Goal: Task Accomplishment & Management: Manage account settings

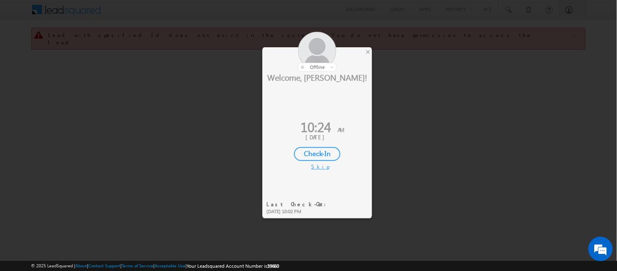
click at [304, 149] on div "Check-In" at bounding box center [317, 154] width 46 height 14
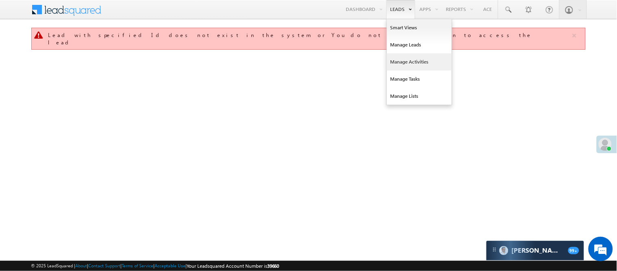
click at [403, 58] on link "Manage Activities" at bounding box center [419, 61] width 65 height 17
drag, startPoint x: 403, startPoint y: 58, endPoint x: 405, endPoint y: 53, distance: 5.5
click at [403, 58] on link "Manage Activities" at bounding box center [419, 61] width 65 height 17
click at [406, 52] on link "Manage Leads" at bounding box center [419, 44] width 65 height 17
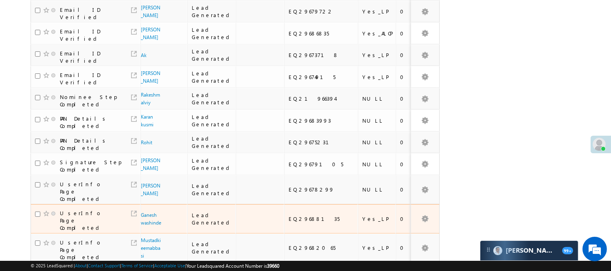
scroll to position [224, 0]
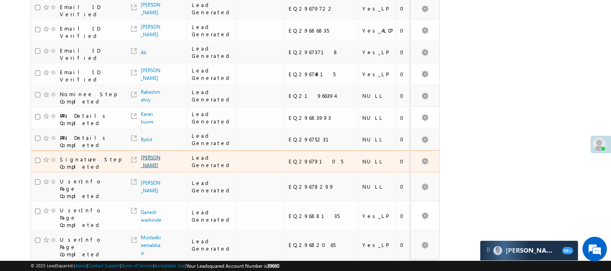
click at [144, 154] on link "[PERSON_NAME]" at bounding box center [151, 161] width 20 height 14
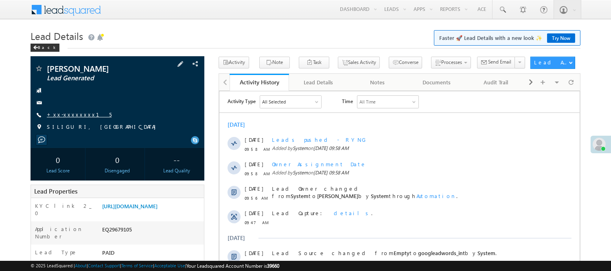
click at [71, 114] on link "+xx-xxxxxxxx15" at bounding box center [79, 114] width 65 height 7
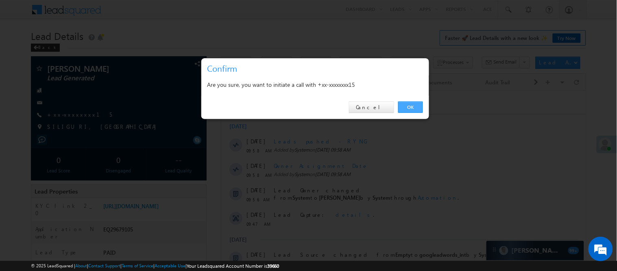
click at [426, 108] on div "OK Cancel" at bounding box center [315, 107] width 228 height 23
click at [420, 108] on link "OK" at bounding box center [410, 106] width 25 height 11
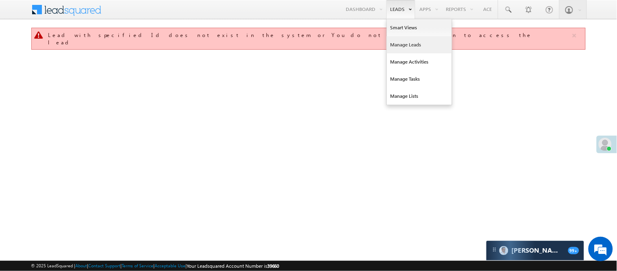
click at [401, 41] on link "Manage Leads" at bounding box center [419, 44] width 65 height 17
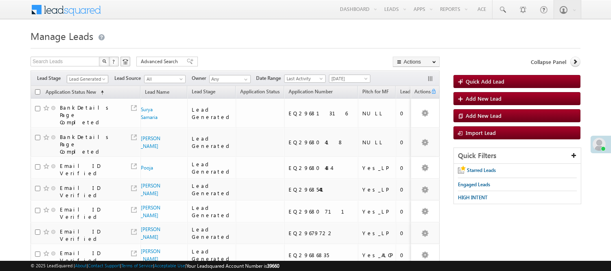
click at [87, 82] on span "Lead Generated" at bounding box center [86, 78] width 39 height 7
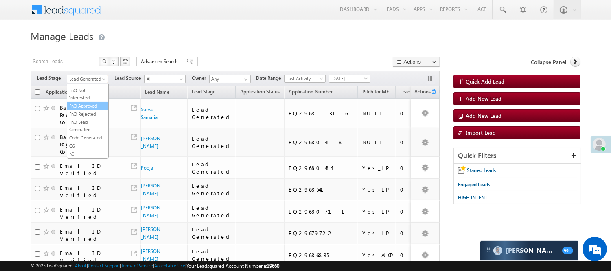
scroll to position [202, 0]
click at [81, 136] on link "Code Generated" at bounding box center [87, 137] width 41 height 7
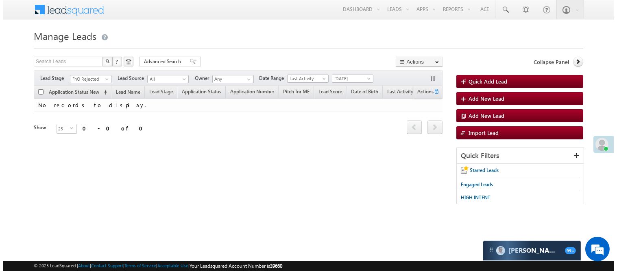
scroll to position [0, 0]
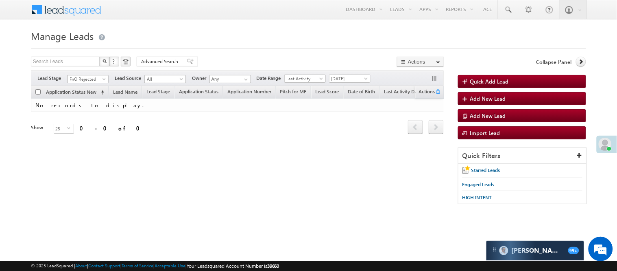
click at [88, 76] on span "FnO Rejected" at bounding box center [87, 78] width 39 height 7
drag, startPoint x: 85, startPoint y: 81, endPoint x: 86, endPoint y: 85, distance: 4.1
click at [85, 81] on span "FnO Rejected" at bounding box center [87, 78] width 39 height 7
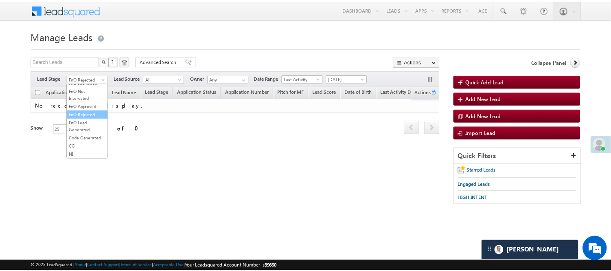
scroll to position [202, 0]
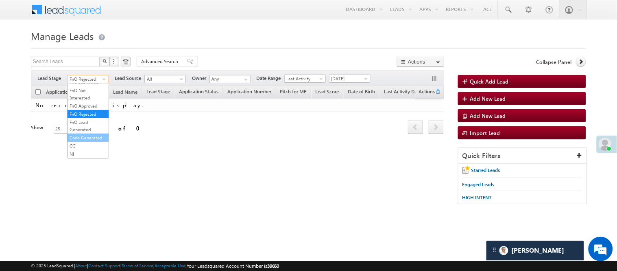
click at [82, 134] on link "Code Generated" at bounding box center [88, 137] width 41 height 7
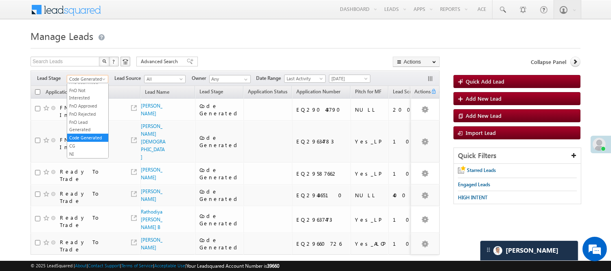
click at [80, 82] on span "Code Generated" at bounding box center [86, 78] width 39 height 7
click at [83, 99] on link "Lead Generated" at bounding box center [87, 95] width 41 height 7
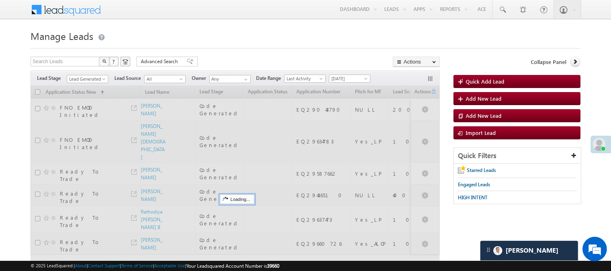
click at [175, 25] on body "Menu Nisha Anand Yadav Nisha .Yada v@ang elbro king. com" at bounding box center [305, 149] width 611 height 299
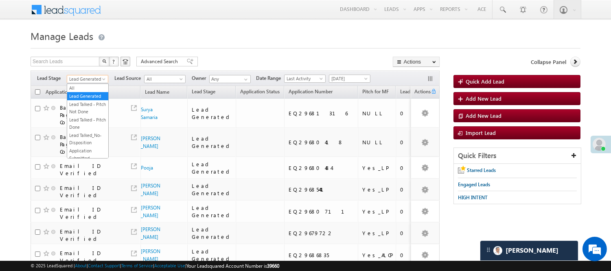
click at [91, 79] on span "Lead Generated" at bounding box center [86, 78] width 39 height 7
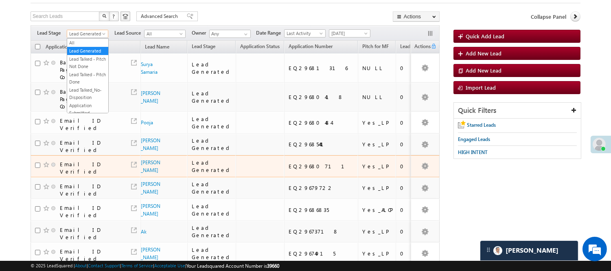
scroll to position [202, 0]
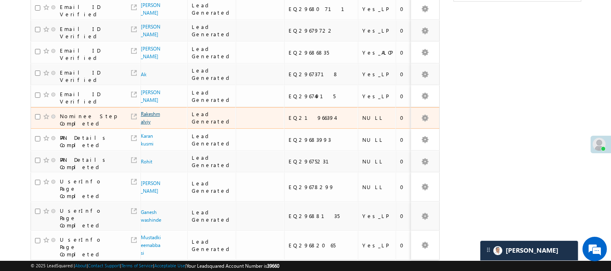
click at [142, 111] on link "Rakeshmalviy" at bounding box center [150, 118] width 19 height 14
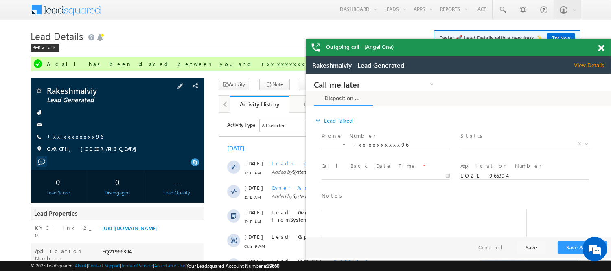
click at [54, 135] on link "+xx-xxxxxxxx96" at bounding box center [75, 136] width 56 height 7
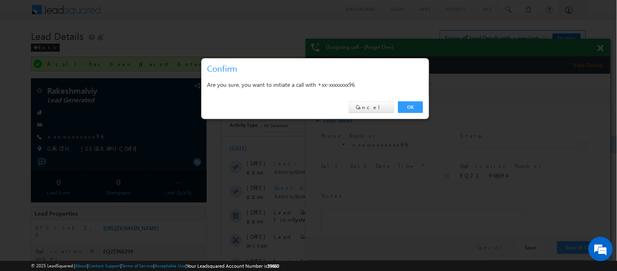
click at [419, 100] on div "OK Cancel" at bounding box center [315, 107] width 228 height 23
click at [417, 106] on link "OK" at bounding box center [410, 106] width 25 height 11
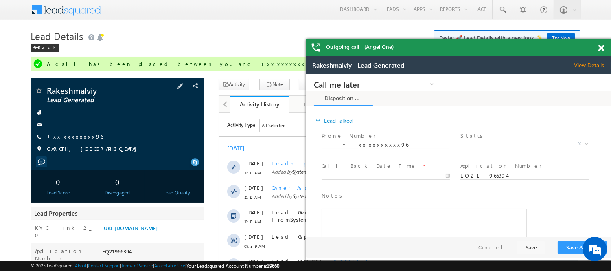
click at [71, 137] on link "+xx-xxxxxxxx96" at bounding box center [75, 136] width 56 height 7
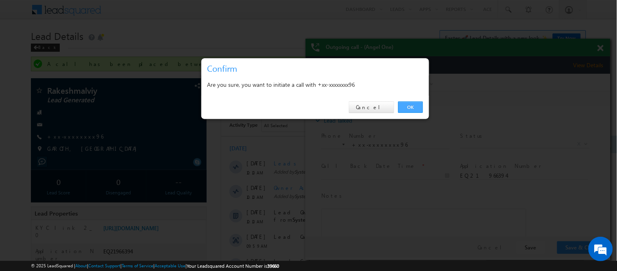
click at [418, 107] on link "OK" at bounding box center [410, 106] width 25 height 11
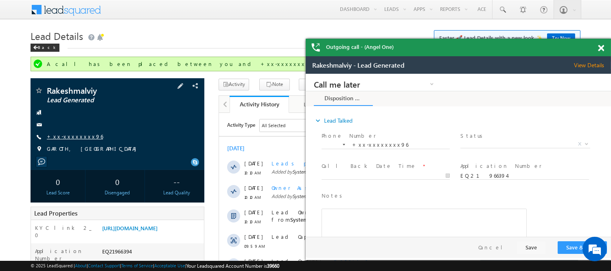
click at [72, 135] on link "+xx-xxxxxxxx96" at bounding box center [75, 136] width 56 height 7
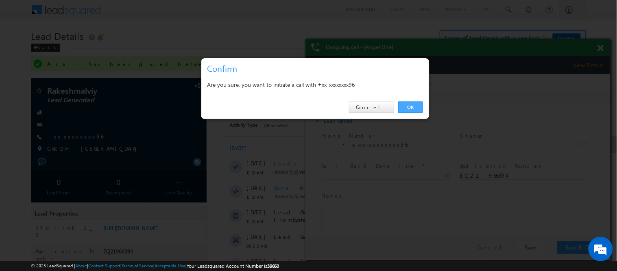
click at [421, 107] on link "OK" at bounding box center [410, 106] width 25 height 11
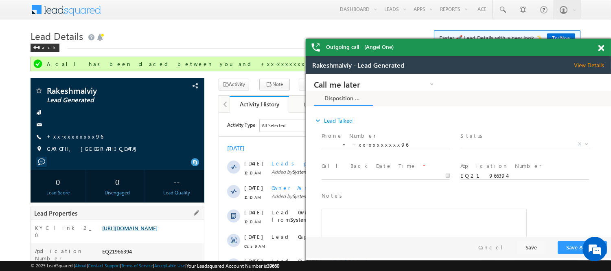
click at [141, 229] on link "https://angelbroking1-pk3em7sa.customui-test.leadsquared.com?leadId=062e1699-70…" at bounding box center [129, 227] width 55 height 7
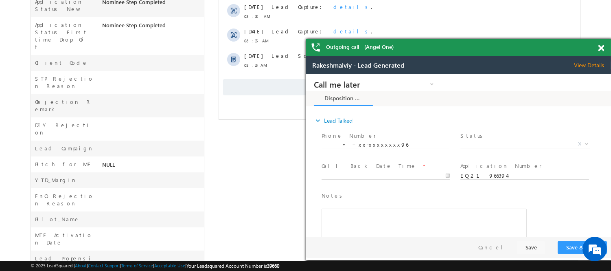
scroll to position [56, 0]
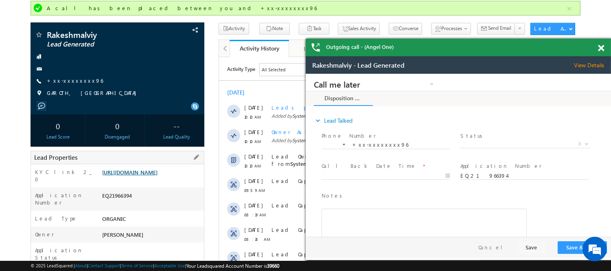
click at [157, 175] on link "https://angelbroking1-pk3em7sa.customui-test.leadsquared.com?leadId=062e1699-70…" at bounding box center [129, 171] width 55 height 7
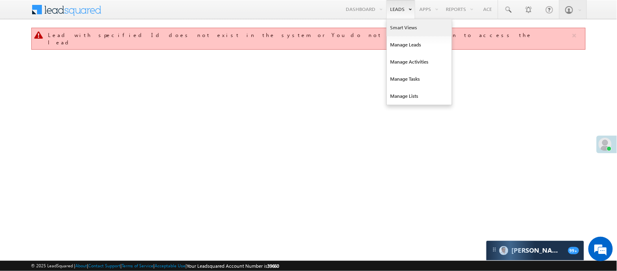
click at [399, 24] on link "Smart Views" at bounding box center [419, 27] width 65 height 17
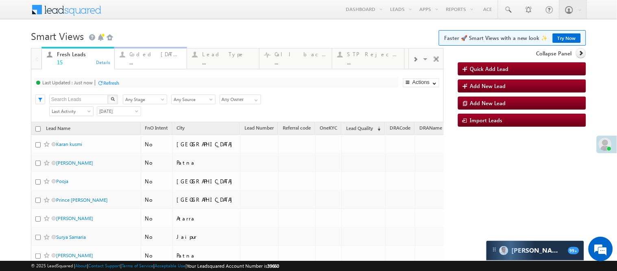
click at [160, 55] on div "Coded [DATE]" at bounding box center [156, 54] width 52 height 7
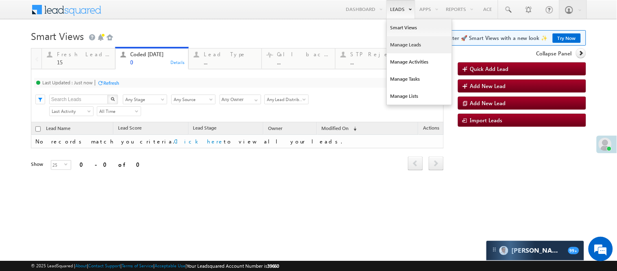
click at [406, 45] on link "Manage Leads" at bounding box center [419, 44] width 65 height 17
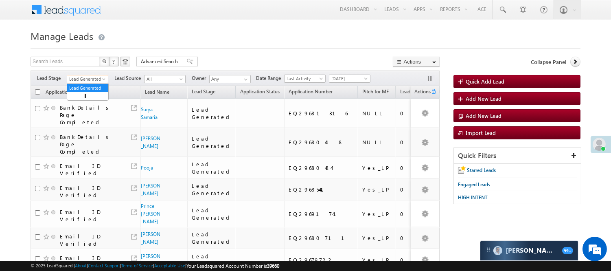
click at [91, 79] on span "Lead Generated" at bounding box center [86, 78] width 39 height 7
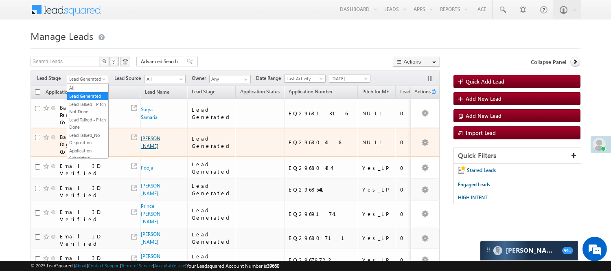
click at [155, 135] on link "TANMAY SUDHAKAR PATIL" at bounding box center [151, 142] width 20 height 14
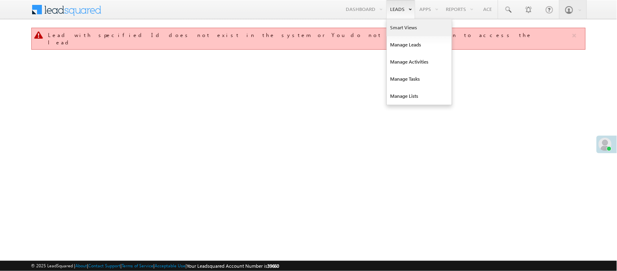
click at [399, 29] on link "Smart Views" at bounding box center [419, 27] width 65 height 17
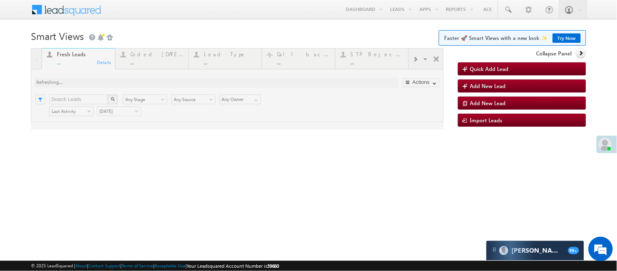
click at [566, 39] on link "Try Now" at bounding box center [567, 37] width 28 height 9
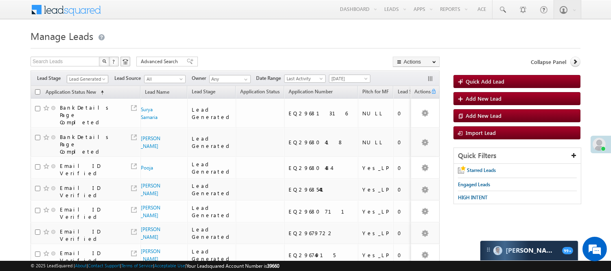
click at [96, 80] on span "Lead Generated" at bounding box center [86, 78] width 39 height 7
click at [101, 78] on span at bounding box center [104, 80] width 7 height 7
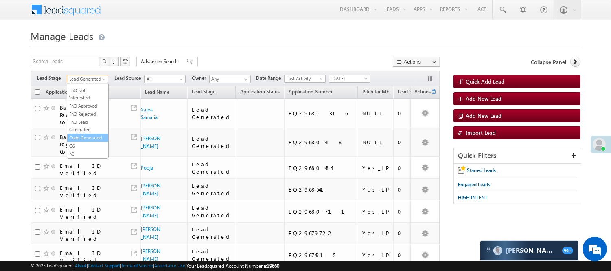
click at [86, 141] on link "Code Generated" at bounding box center [87, 137] width 41 height 7
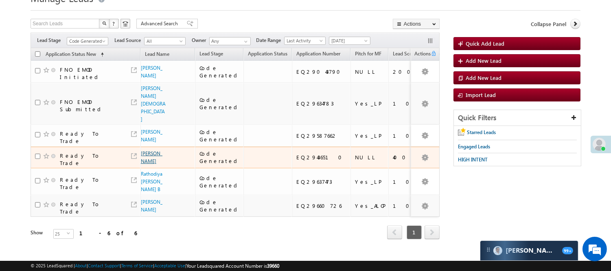
scroll to position [68, 0]
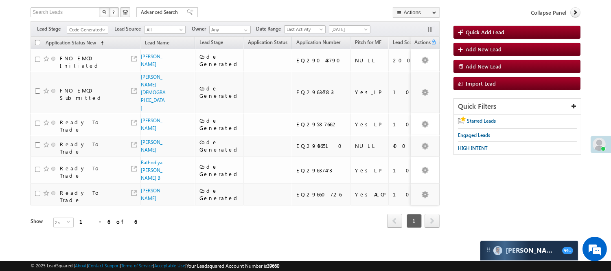
click at [99, 26] on span "Code Generated" at bounding box center [86, 29] width 39 height 7
click at [84, 50] on link "Under Objection" at bounding box center [87, 49] width 41 height 7
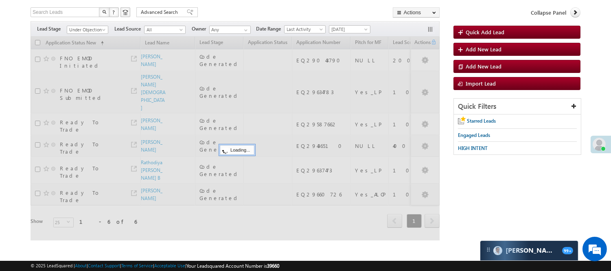
scroll to position [0, 0]
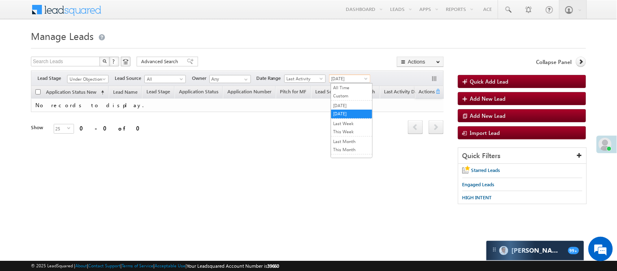
click at [342, 76] on span "Today" at bounding box center [349, 78] width 39 height 7
click at [357, 109] on link "[DATE]" at bounding box center [351, 105] width 41 height 7
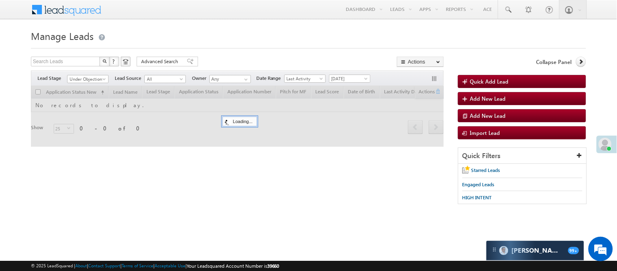
click at [272, 24] on body "Menu Nisha Anand Yadav Nisha .Yada v@ang elbro king. com" at bounding box center [308, 115] width 617 height 231
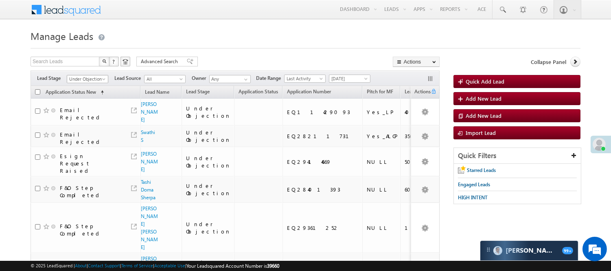
click at [85, 78] on span "Under Objection" at bounding box center [86, 78] width 39 height 7
click at [84, 136] on link "Code Generated" at bounding box center [87, 137] width 41 height 7
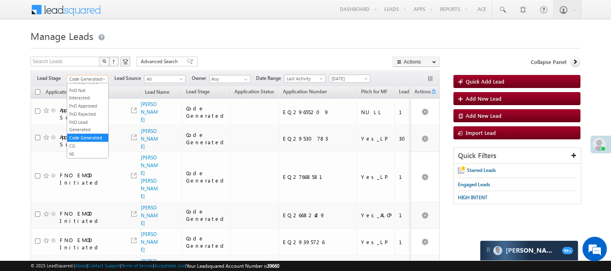
click at [99, 76] on span "Code Generated" at bounding box center [86, 78] width 39 height 7
click at [80, 100] on link "Lead Generated" at bounding box center [87, 95] width 41 height 7
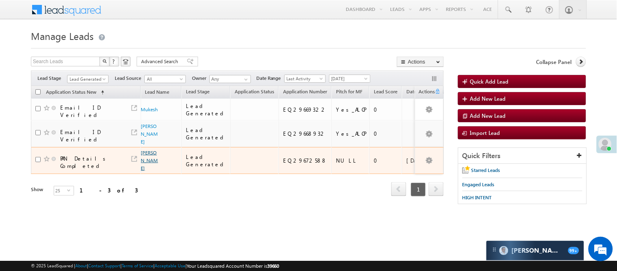
click at [151, 166] on link "Santosh kumar" at bounding box center [149, 160] width 17 height 22
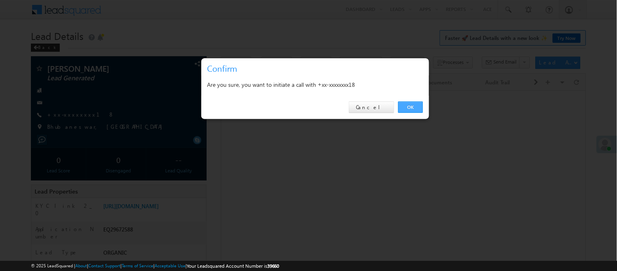
click at [407, 107] on link "OK" at bounding box center [410, 106] width 25 height 11
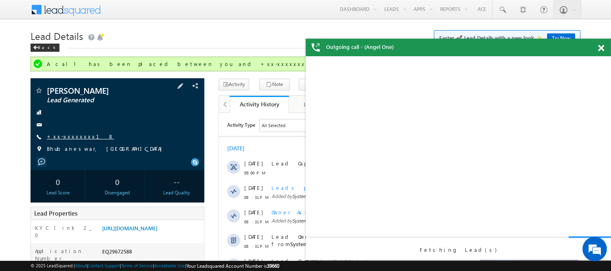
click at [67, 137] on link "+xx-xxxxxxxx18" at bounding box center [80, 136] width 67 height 7
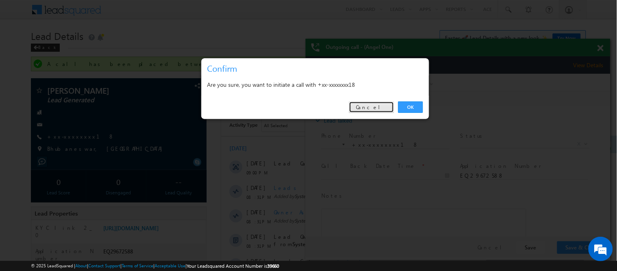
click at [380, 103] on link "Cancel" at bounding box center [371, 106] width 45 height 11
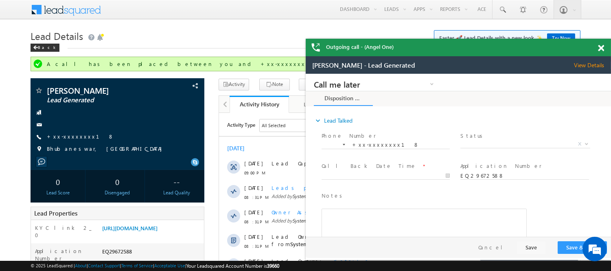
click at [604, 46] on div at bounding box center [605, 47] width 11 height 16
click at [603, 49] on span at bounding box center [601, 48] width 6 height 7
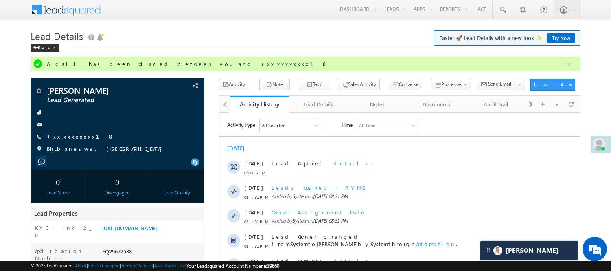
scroll to position [135, 0]
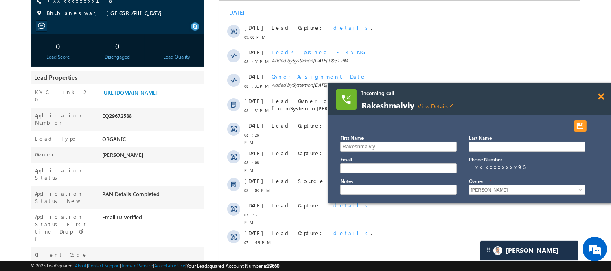
click at [601, 98] on span at bounding box center [601, 96] width 6 height 7
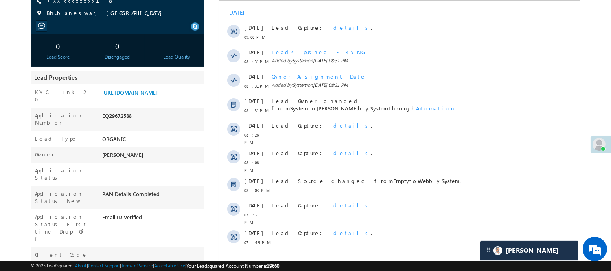
scroll to position [0, 0]
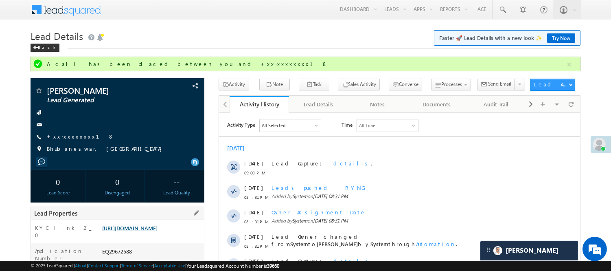
click at [157, 231] on link "https://angelbroking1-pk3em7sa.customui-test.leadsquared.com?leadId=bd9818bf-c2…" at bounding box center [129, 227] width 55 height 7
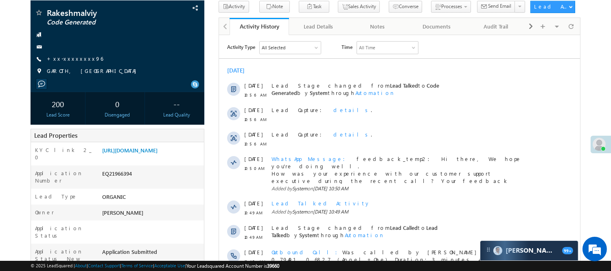
scroll to position [55, 0]
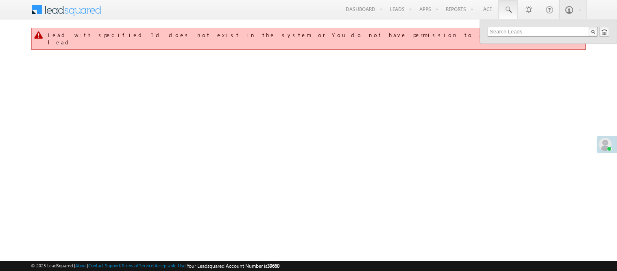
click at [526, 32] on input "text" at bounding box center [543, 32] width 110 height 10
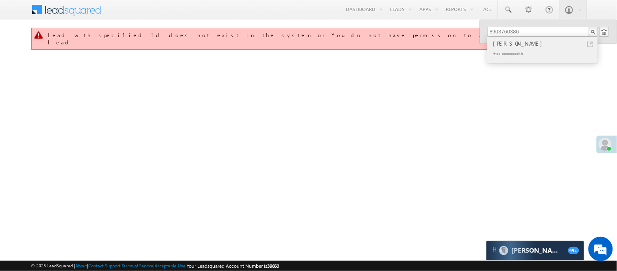
type input "8903760386"
click at [524, 45] on div "[PERSON_NAME]" at bounding box center [546, 43] width 109 height 9
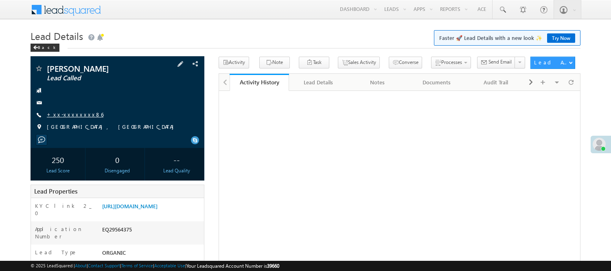
click at [75, 111] on div "[PERSON_NAME] Lead Called +xx-xxxxxxxx86" at bounding box center [118, 99] width 166 height 71
click at [72, 112] on link "+xx-xxxxxxxx86" at bounding box center [75, 114] width 57 height 7
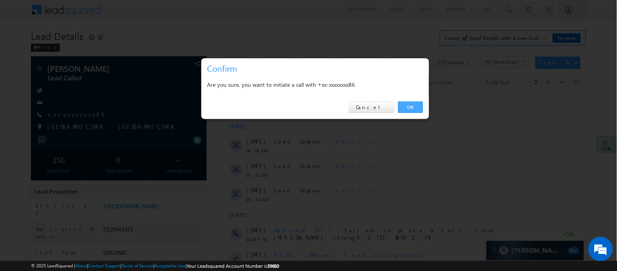
click at [403, 104] on link "OK" at bounding box center [410, 106] width 25 height 11
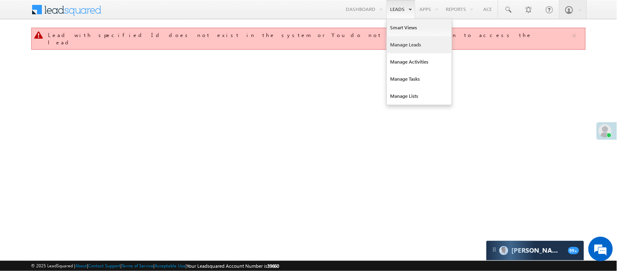
click at [405, 44] on link "Manage Leads" at bounding box center [419, 44] width 65 height 17
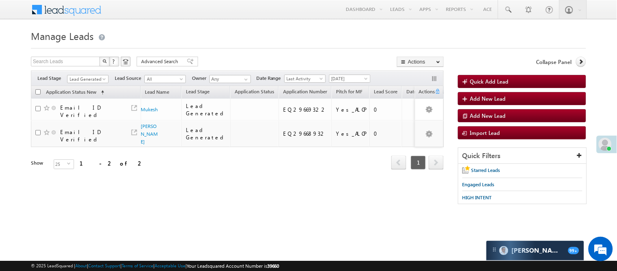
click at [90, 76] on span "Lead Generated" at bounding box center [87, 78] width 39 height 7
click at [336, 79] on span "[DATE]" at bounding box center [349, 78] width 39 height 7
click at [339, 113] on link "Today" at bounding box center [351, 113] width 41 height 7
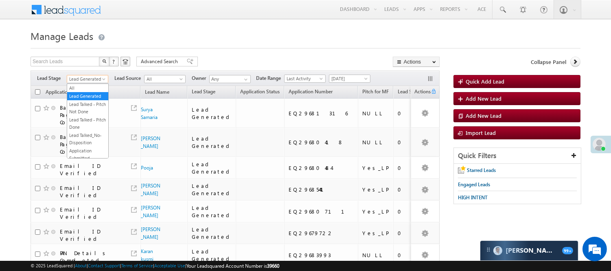
click at [86, 78] on span "Lead Generated" at bounding box center [86, 78] width 39 height 7
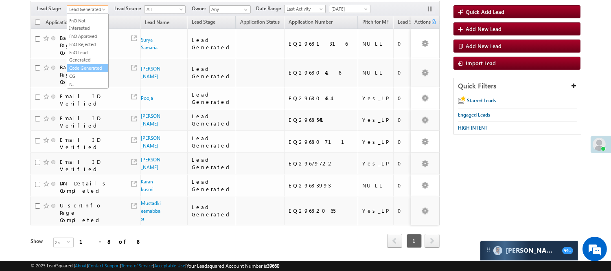
click at [82, 67] on link "Code Generated" at bounding box center [87, 67] width 41 height 7
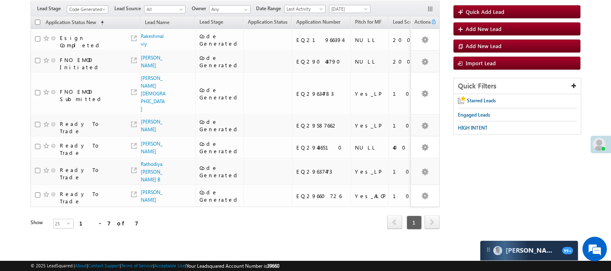
scroll to position [24, 0]
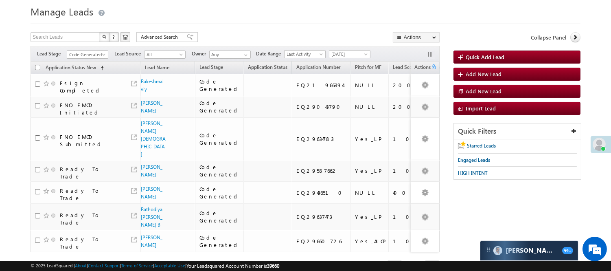
click at [83, 52] on span "Code Generated" at bounding box center [86, 54] width 39 height 7
click at [88, 75] on link "Lead Generated" at bounding box center [87, 71] width 41 height 7
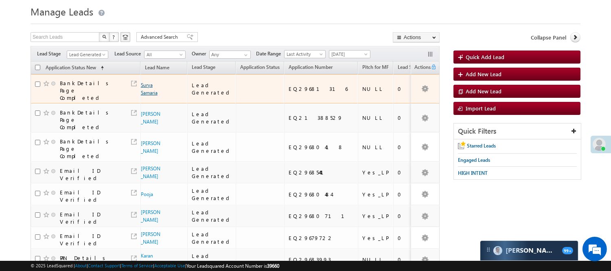
click at [149, 90] on link "Surya Samaria" at bounding box center [149, 89] width 17 height 14
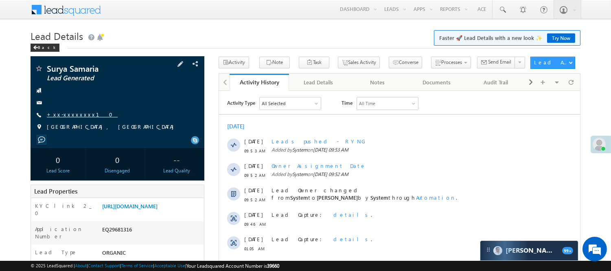
click at [68, 112] on link "+xx-xxxxxxxx10" at bounding box center [82, 114] width 71 height 7
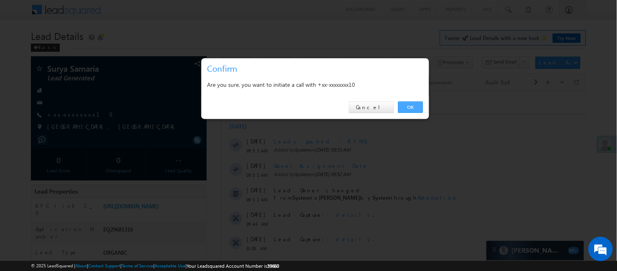
click at [406, 110] on link "OK" at bounding box center [410, 106] width 25 height 11
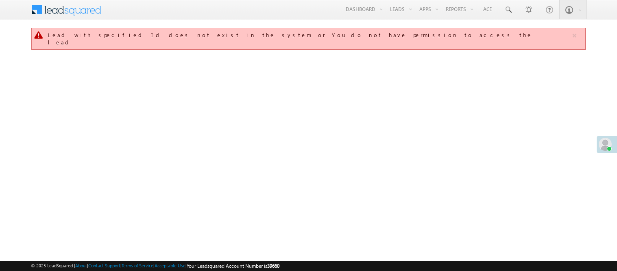
click at [0, 0] on link "Manage Leads" at bounding box center [0, 0] width 0 height 0
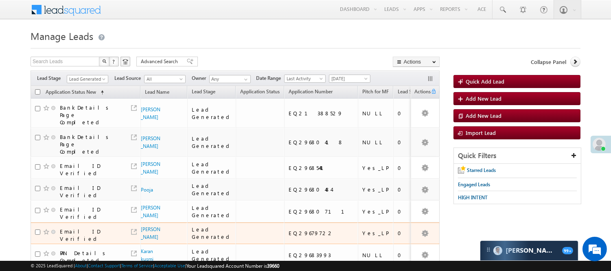
scroll to position [74, 0]
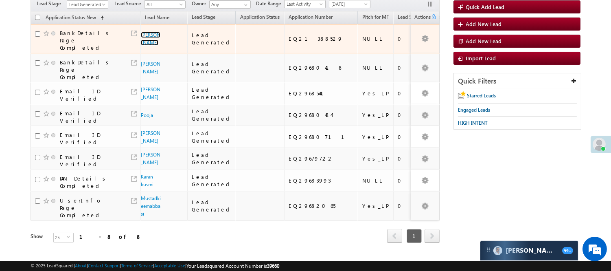
click at [147, 32] on link "[PERSON_NAME]" at bounding box center [151, 39] width 20 height 14
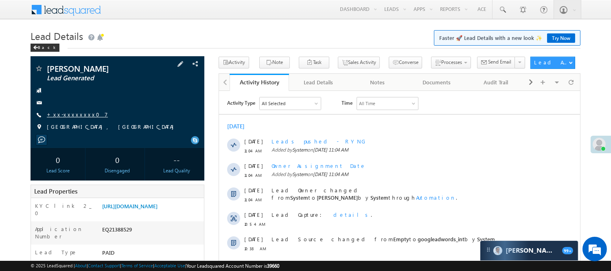
click at [68, 115] on link "+xx-xxxxxxxx07" at bounding box center [77, 114] width 61 height 7
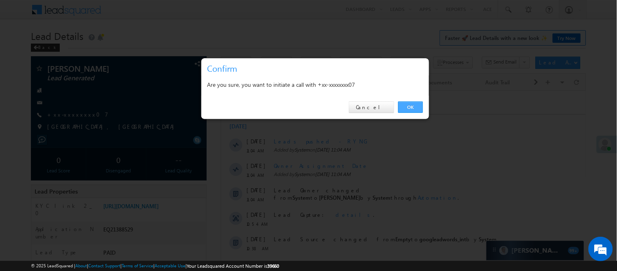
click at [412, 104] on link "OK" at bounding box center [410, 106] width 25 height 11
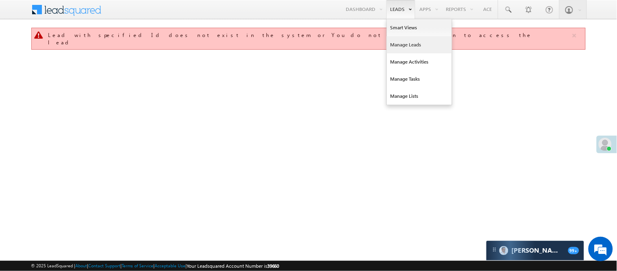
click at [400, 47] on link "Manage Leads" at bounding box center [419, 44] width 65 height 17
click at [398, 48] on link "Manage Leads" at bounding box center [419, 44] width 65 height 17
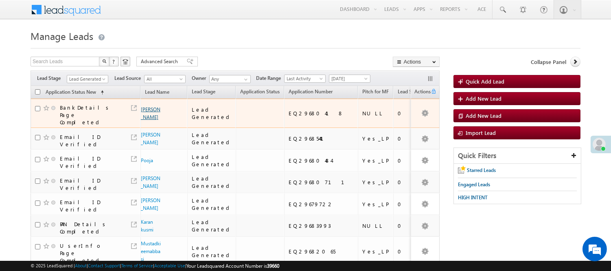
click at [149, 106] on link "[PERSON_NAME]" at bounding box center [151, 113] width 20 height 14
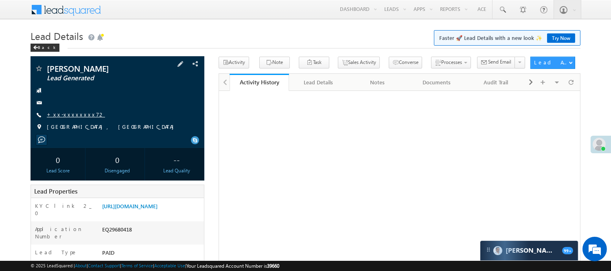
click at [67, 114] on link "+xx-xxxxxxxx72" at bounding box center [76, 114] width 58 height 7
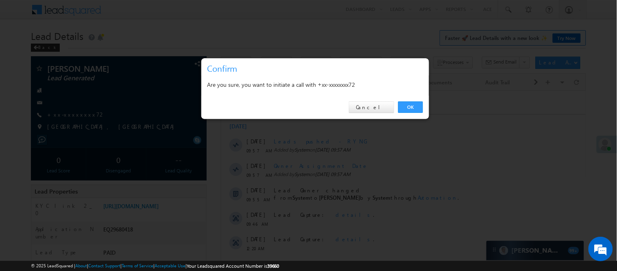
click at [412, 104] on link "OK" at bounding box center [410, 106] width 25 height 11
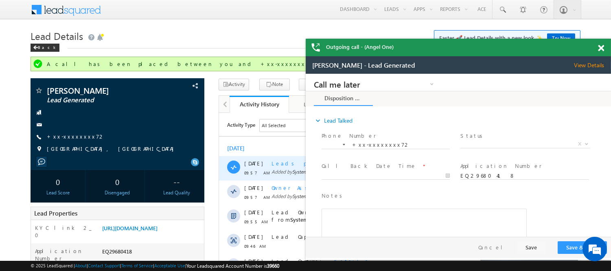
click at [82, 138] on link "+xx-xxxxxxxx72" at bounding box center [76, 136] width 58 height 7
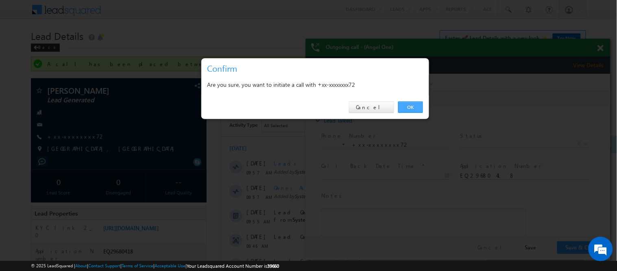
click at [414, 107] on link "OK" at bounding box center [410, 106] width 25 height 11
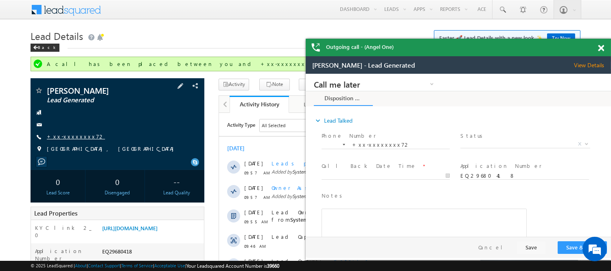
click at [70, 138] on link "+xx-xxxxxxxx72" at bounding box center [76, 136] width 58 height 7
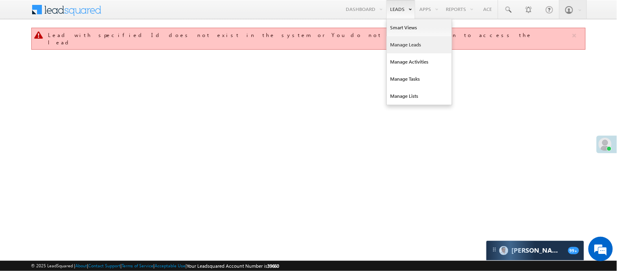
click at [411, 48] on link "Manage Leads" at bounding box center [419, 44] width 65 height 17
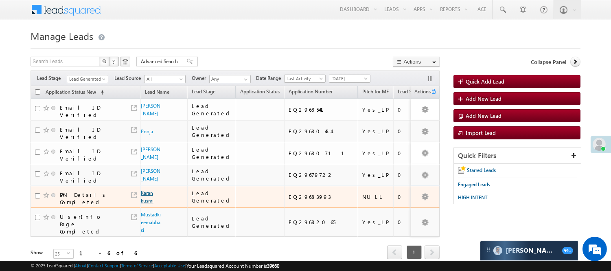
click at [148, 190] on link "Karan kusmi" at bounding box center [147, 197] width 13 height 14
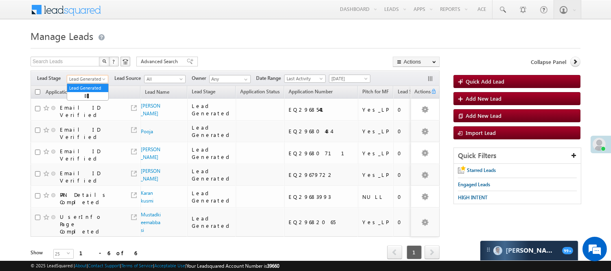
click at [96, 80] on span "Lead Generated" at bounding box center [86, 78] width 39 height 7
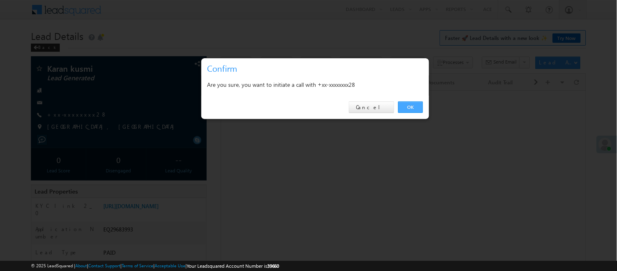
click at [407, 109] on link "OK" at bounding box center [410, 106] width 25 height 11
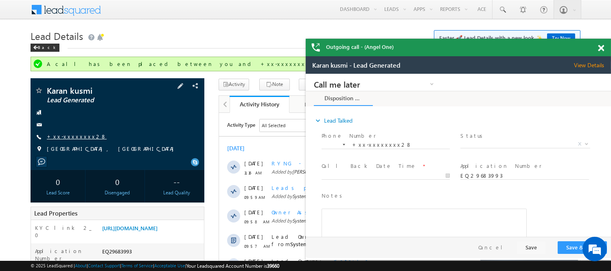
click at [70, 133] on link "+xx-xxxxxxxx28" at bounding box center [77, 136] width 60 height 7
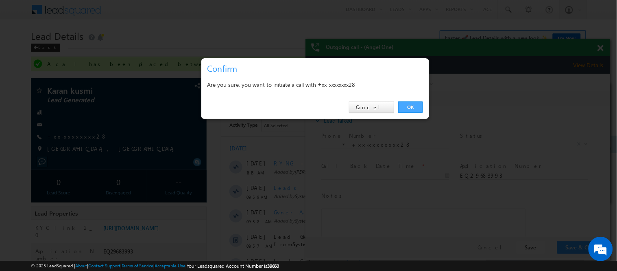
click at [412, 111] on link "OK" at bounding box center [410, 106] width 25 height 11
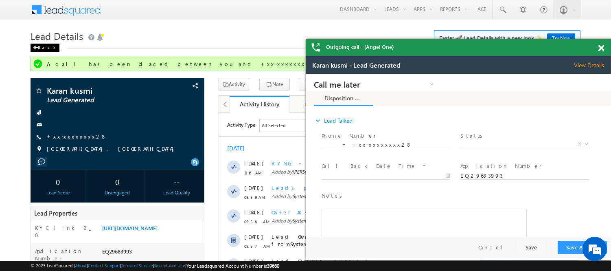
click at [42, 46] on div "Back" at bounding box center [45, 48] width 29 height 8
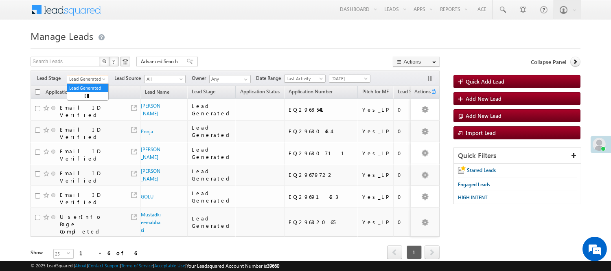
click at [82, 76] on span "Lead Generated" at bounding box center [86, 78] width 39 height 7
click at [87, 136] on link "Code Generated" at bounding box center [87, 137] width 41 height 7
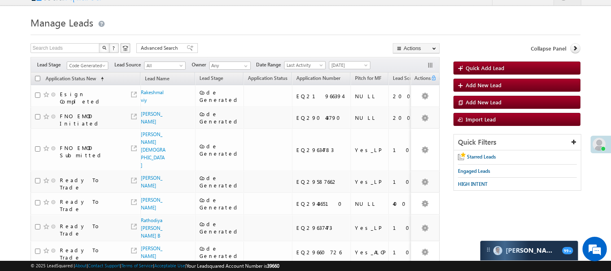
scroll to position [0, 0]
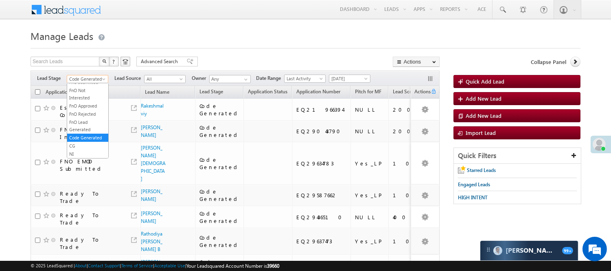
click at [93, 81] on span "Code Generated" at bounding box center [86, 78] width 39 height 7
click at [89, 94] on link "Lead Generated" at bounding box center [87, 95] width 41 height 7
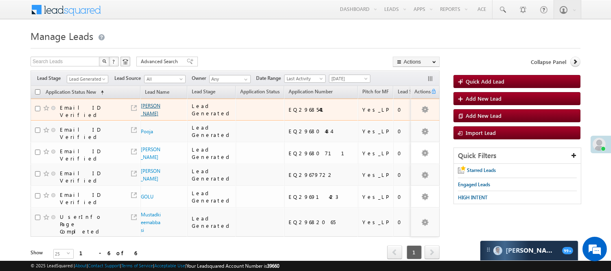
click at [151, 107] on link "[PERSON_NAME]" at bounding box center [151, 110] width 20 height 14
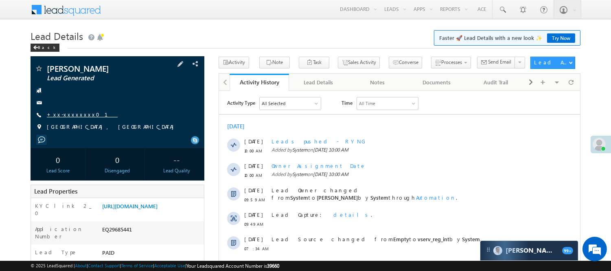
click at [70, 116] on link "+xx-xxxxxxxx01" at bounding box center [82, 114] width 71 height 7
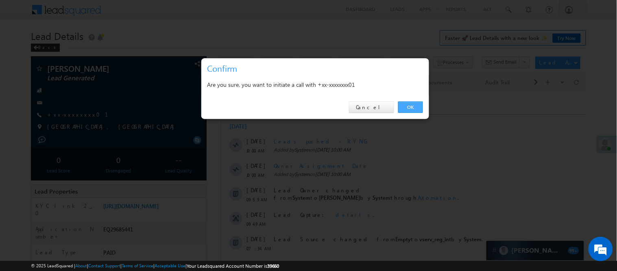
click at [405, 110] on link "OK" at bounding box center [410, 106] width 25 height 11
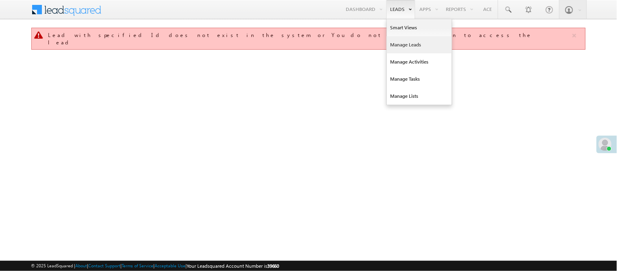
click at [406, 43] on link "Manage Leads" at bounding box center [419, 44] width 65 height 17
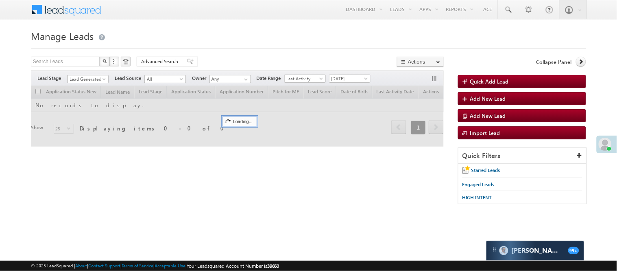
click at [88, 81] on span "Lead Generated" at bounding box center [87, 78] width 39 height 7
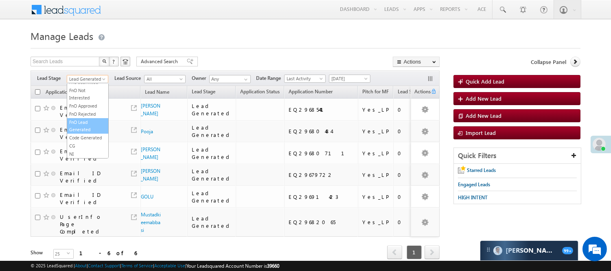
scroll to position [181, 0]
click at [85, 141] on link "Code Generated" at bounding box center [87, 137] width 41 height 7
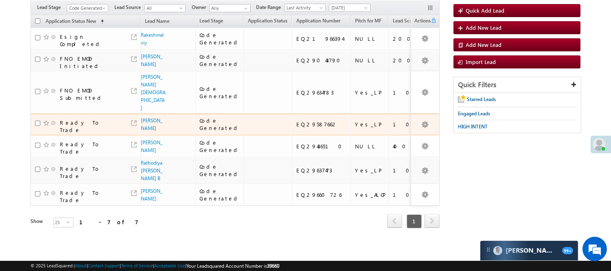
scroll to position [0, 0]
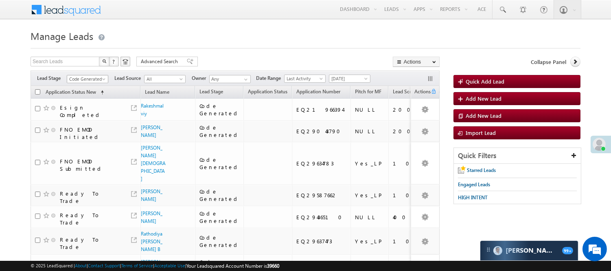
click at [92, 81] on span "Code Generated" at bounding box center [86, 78] width 39 height 7
click at [88, 95] on link "Lead Generated" at bounding box center [87, 91] width 41 height 7
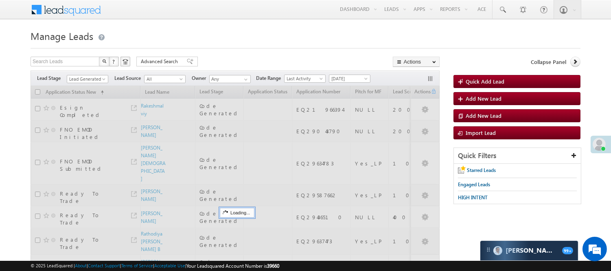
scroll to position [0, 0]
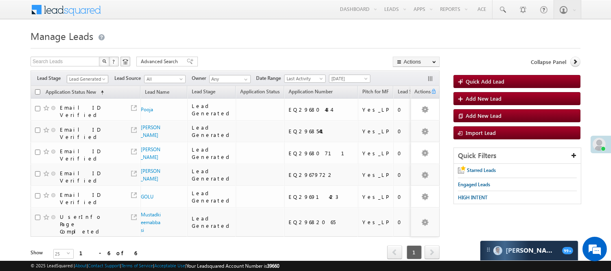
click at [87, 79] on span "Lead Generated" at bounding box center [86, 78] width 39 height 7
click at [87, 82] on link "Under Objection" at bounding box center [87, 77] width 41 height 7
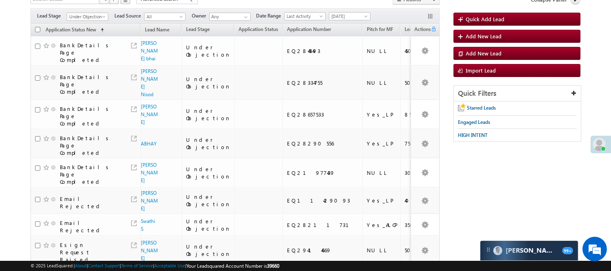
scroll to position [45, 0]
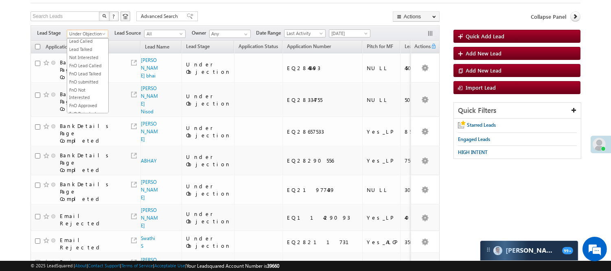
click at [92, 35] on span "Under Objection" at bounding box center [86, 33] width 39 height 7
click at [83, 53] on link "Lead Generated" at bounding box center [87, 50] width 41 height 7
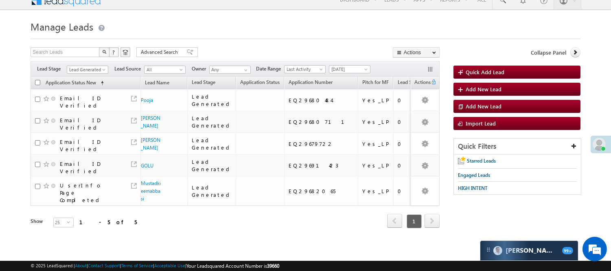
scroll to position [2, 0]
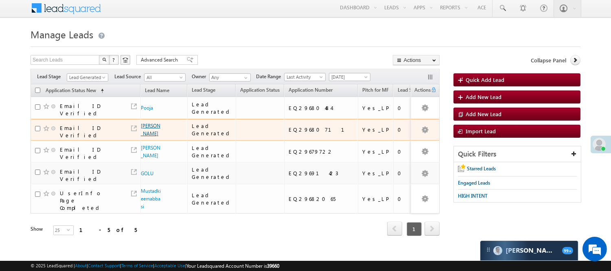
click at [148, 124] on link "Atikur" at bounding box center [151, 129] width 20 height 14
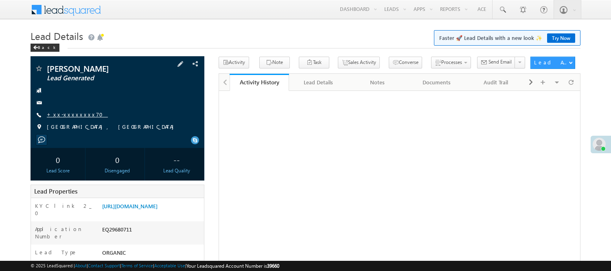
click at [73, 114] on link "+xx-xxxxxxxx70" at bounding box center [77, 114] width 61 height 7
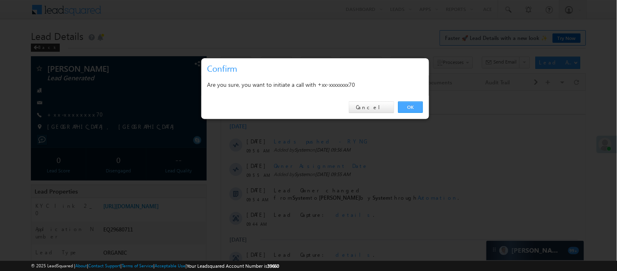
click at [408, 111] on link "OK" at bounding box center [410, 106] width 25 height 11
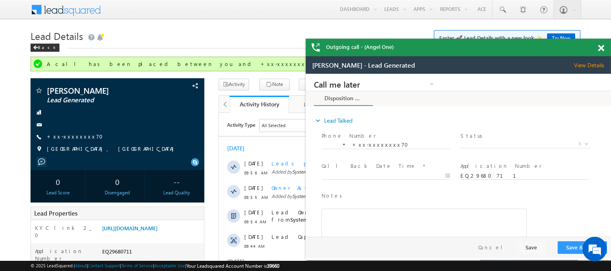
click at [603, 48] on span at bounding box center [601, 48] width 6 height 7
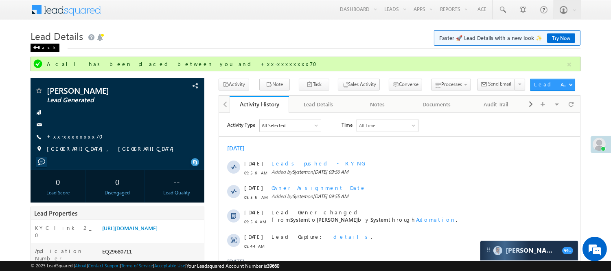
click at [46, 45] on div "Back" at bounding box center [45, 48] width 29 height 8
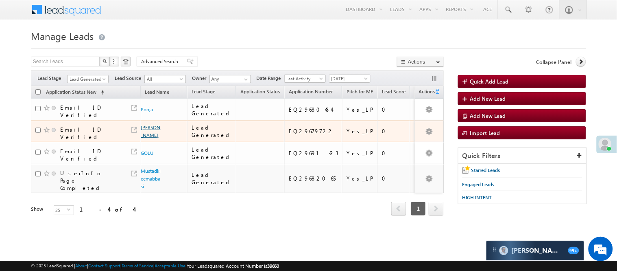
click at [151, 128] on link "[PERSON_NAME]" at bounding box center [151, 131] width 20 height 14
click at [151, 129] on link "[PERSON_NAME]" at bounding box center [151, 131] width 20 height 14
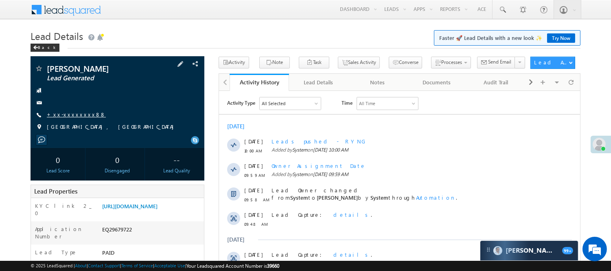
click at [68, 116] on link "+xx-xxxxxxxx88" at bounding box center [76, 114] width 59 height 7
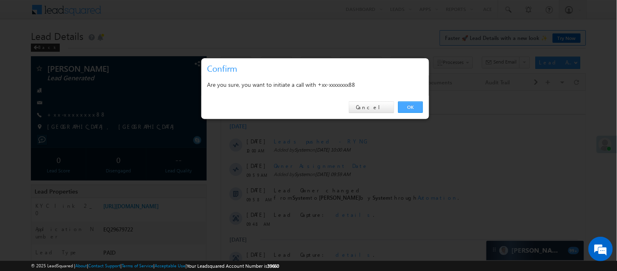
click at [405, 107] on link "OK" at bounding box center [410, 106] width 25 height 11
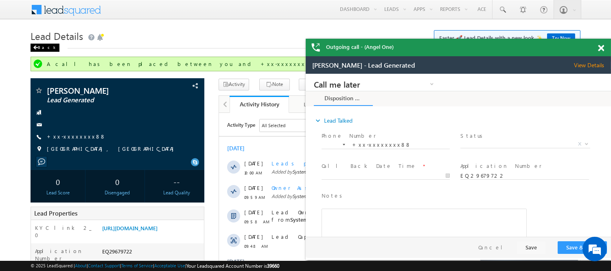
click at [44, 46] on div "Back" at bounding box center [45, 48] width 29 height 8
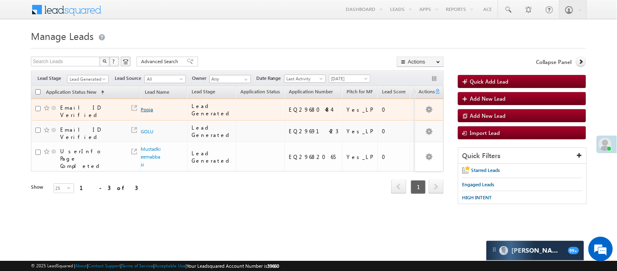
click at [149, 109] on link "Pooja" at bounding box center [147, 109] width 12 height 6
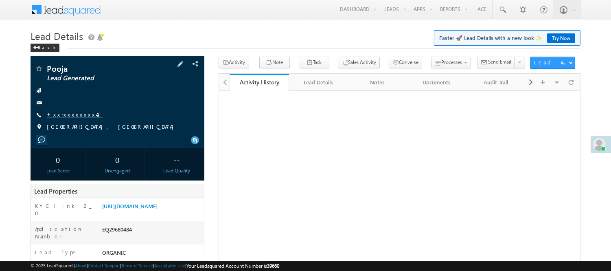
click at [65, 112] on link "+xx-xxxxxxxx42" at bounding box center [75, 114] width 56 height 7
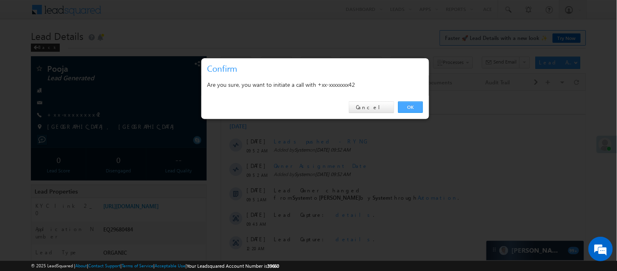
click at [415, 104] on link "OK" at bounding box center [410, 106] width 25 height 11
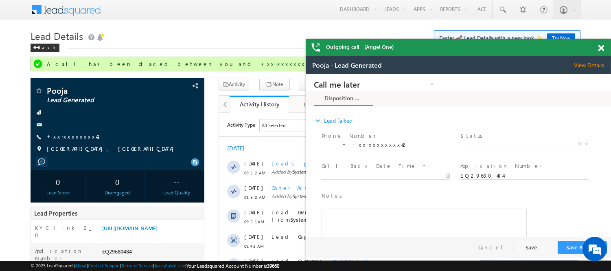
click at [38, 43] on h1 "Lead Details Faster 🚀 Lead Details with a new look ✨ Try Now" at bounding box center [306, 35] width 550 height 16
click at [43, 50] on div "Back" at bounding box center [45, 48] width 29 height 8
click at [44, 47] on div "Back" at bounding box center [45, 48] width 29 height 8
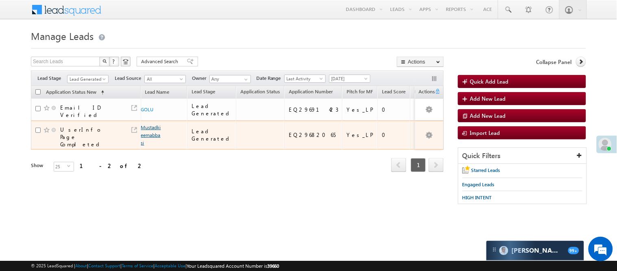
click at [148, 125] on link "Mustadkieemabbasi" at bounding box center [151, 135] width 20 height 22
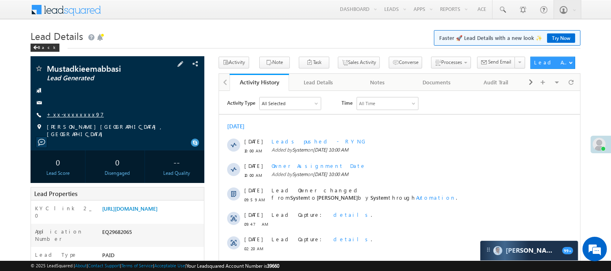
click at [63, 116] on link "+xx-xxxxxxxx97" at bounding box center [75, 114] width 57 height 7
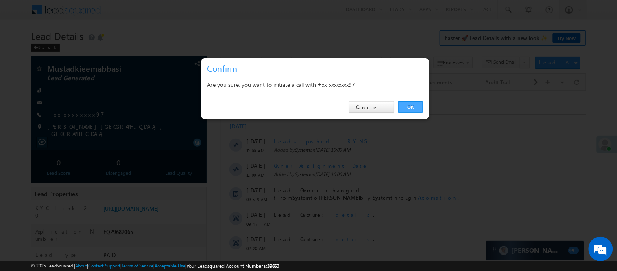
click at [409, 104] on link "OK" at bounding box center [410, 106] width 25 height 11
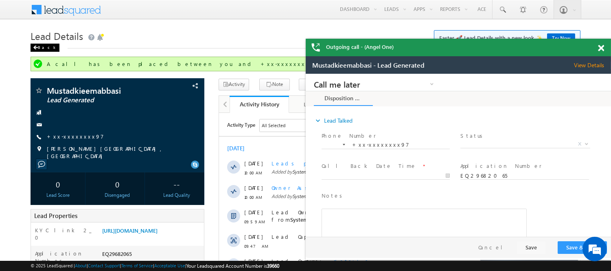
click at [44, 48] on div "Back" at bounding box center [45, 48] width 29 height 8
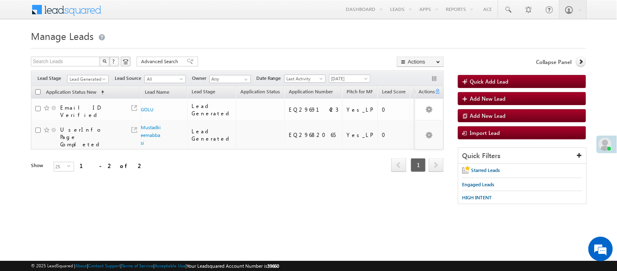
click at [95, 79] on span "Lead Generated" at bounding box center [87, 78] width 39 height 7
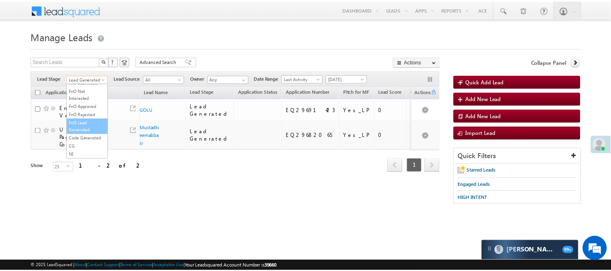
scroll to position [202, 0]
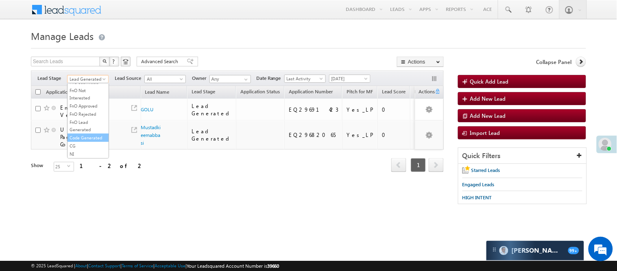
click at [83, 137] on link "Code Generated" at bounding box center [88, 137] width 41 height 7
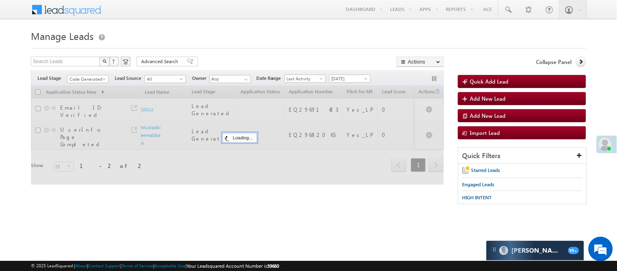
click at [232, 53] on form "Manage Leads Quick Add Lead Search Leads X ? 2 results found Advanced Search Ad…" at bounding box center [308, 119] width 555 height 185
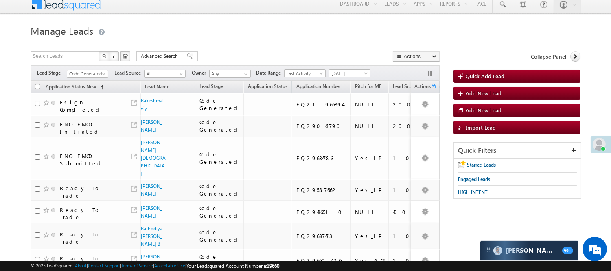
scroll to position [0, 0]
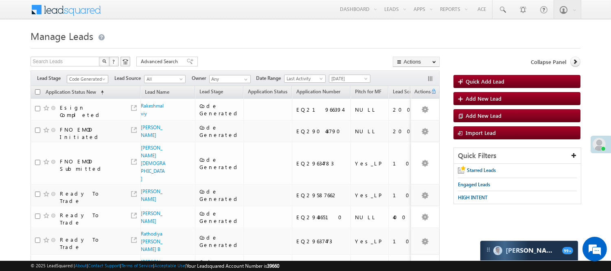
click at [84, 76] on span "Code Generated" at bounding box center [86, 78] width 39 height 7
click at [92, 100] on link "Lead Generated" at bounding box center [87, 95] width 41 height 7
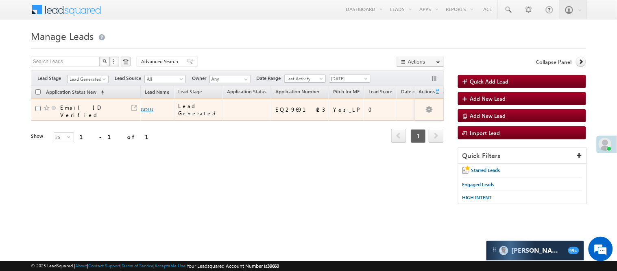
click at [145, 107] on link "GOLU" at bounding box center [147, 109] width 13 height 6
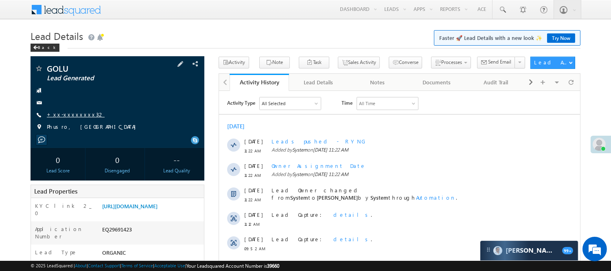
click at [68, 114] on link "+xx-xxxxxxxx32" at bounding box center [76, 114] width 58 height 7
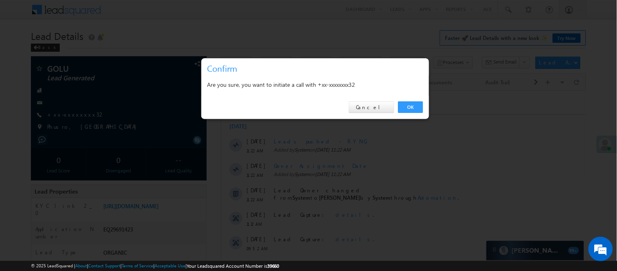
click at [424, 105] on div "OK Cancel" at bounding box center [315, 107] width 228 height 23
click at [416, 105] on link "OK" at bounding box center [410, 106] width 25 height 11
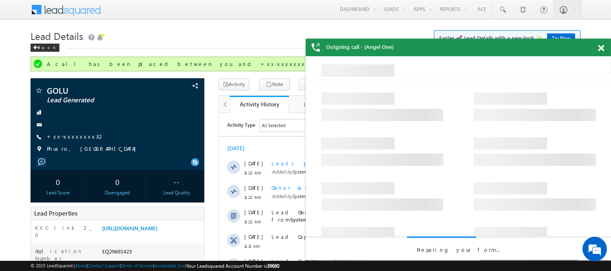
click at [601, 47] on span at bounding box center [601, 48] width 6 height 7
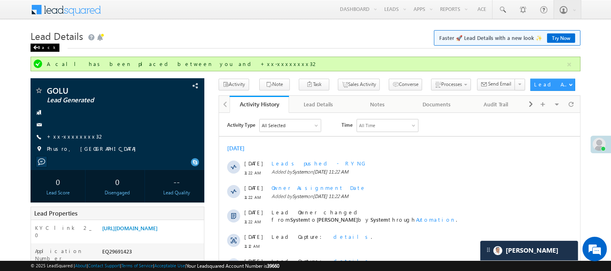
click at [47, 46] on div "Back" at bounding box center [45, 48] width 29 height 8
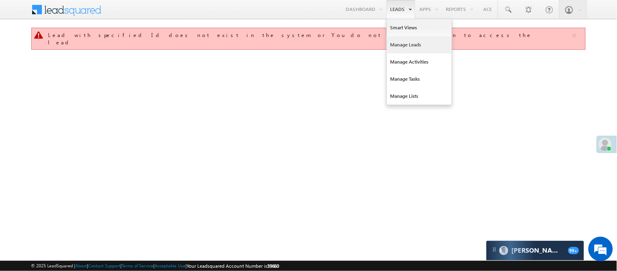
click at [412, 46] on link "Manage Leads" at bounding box center [419, 44] width 65 height 17
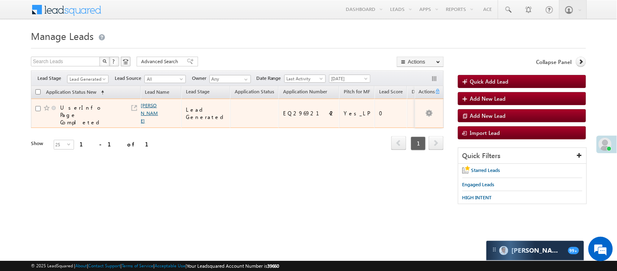
click at [145, 103] on link "[PERSON_NAME]" at bounding box center [149, 113] width 17 height 22
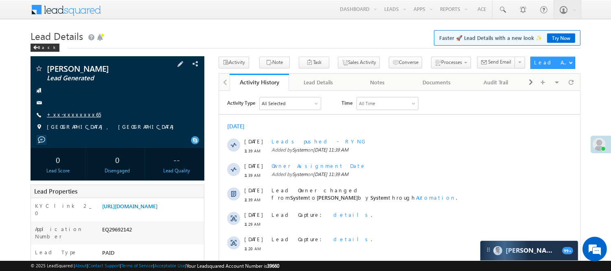
click at [74, 114] on link "+xx-xxxxxxxx65" at bounding box center [74, 114] width 54 height 7
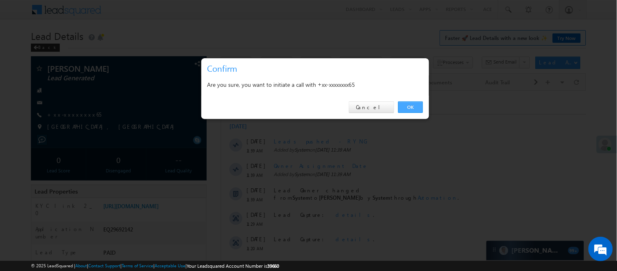
click at [418, 103] on link "OK" at bounding box center [410, 106] width 25 height 11
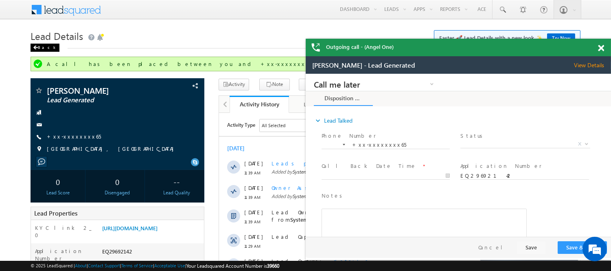
click at [41, 48] on div "Back" at bounding box center [45, 48] width 29 height 8
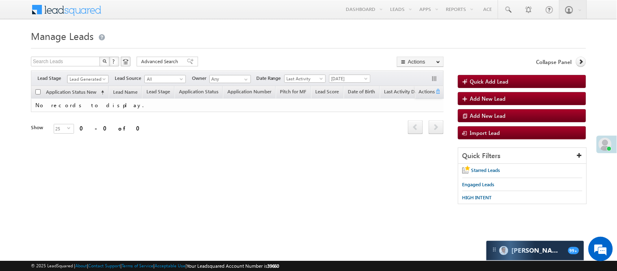
click at [92, 79] on span "Lead Generated" at bounding box center [87, 78] width 39 height 7
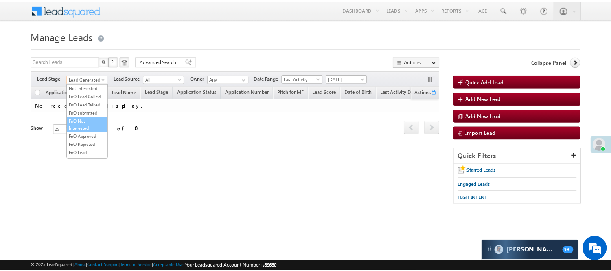
scroll to position [202, 0]
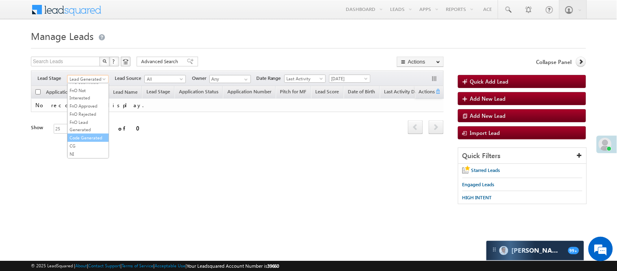
click at [86, 134] on link "Code Generated" at bounding box center [88, 137] width 41 height 7
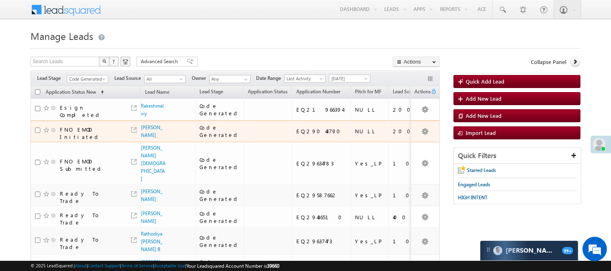
scroll to position [0, 0]
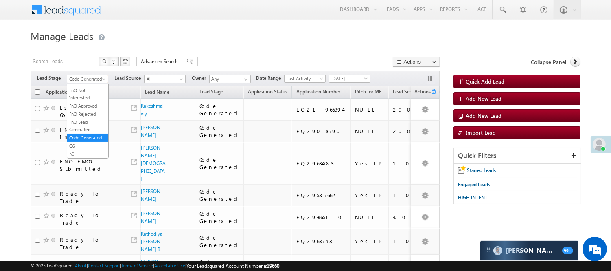
click at [96, 80] on span "Code Generated" at bounding box center [86, 78] width 39 height 7
click at [84, 100] on link "Lead Generated" at bounding box center [87, 95] width 41 height 7
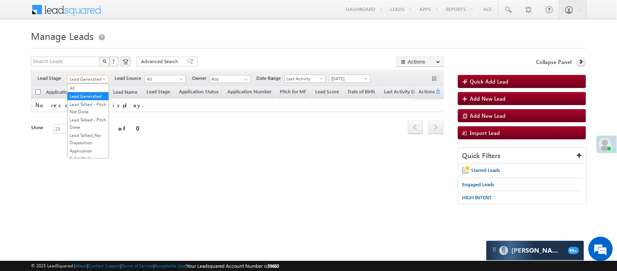
click at [87, 82] on span "Lead Generated" at bounding box center [87, 78] width 39 height 7
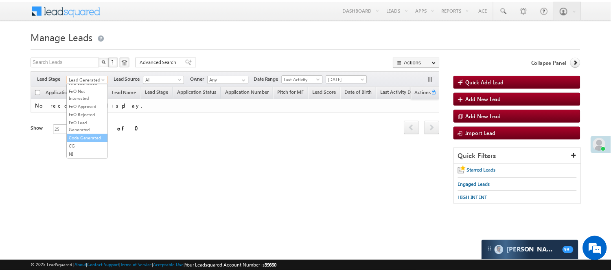
scroll to position [202, 0]
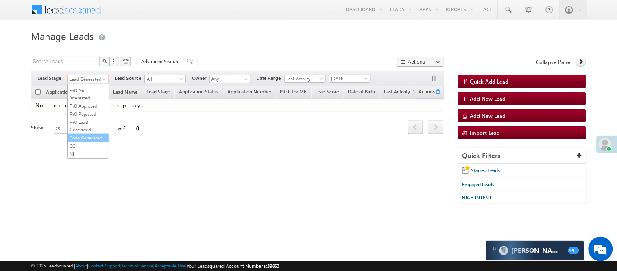
click at [81, 134] on link "Code Generated" at bounding box center [88, 137] width 41 height 7
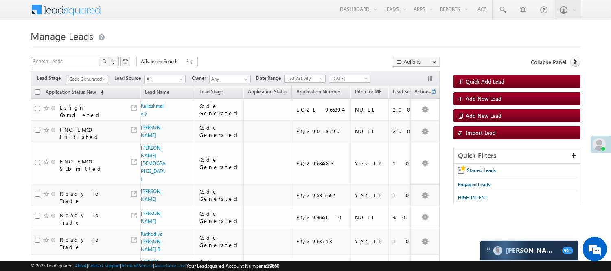
click at [87, 79] on span "Code Generated" at bounding box center [86, 78] width 39 height 7
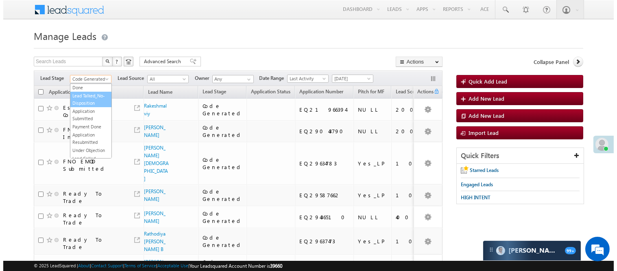
scroll to position [0, 0]
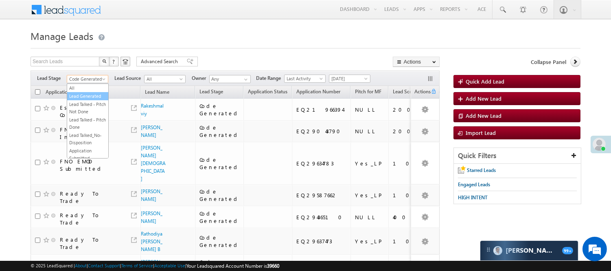
click at [89, 99] on link "Lead Generated" at bounding box center [87, 95] width 41 height 7
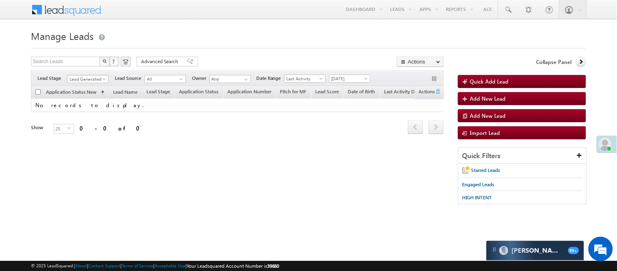
click at [86, 82] on span "Lead Generated" at bounding box center [87, 78] width 39 height 7
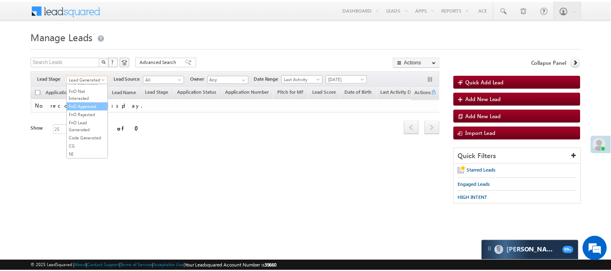
scroll to position [202, 0]
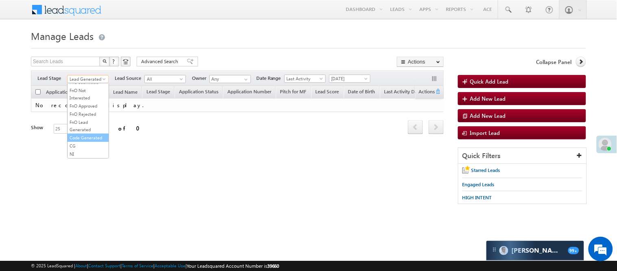
click at [87, 134] on link "Code Generated" at bounding box center [88, 137] width 41 height 7
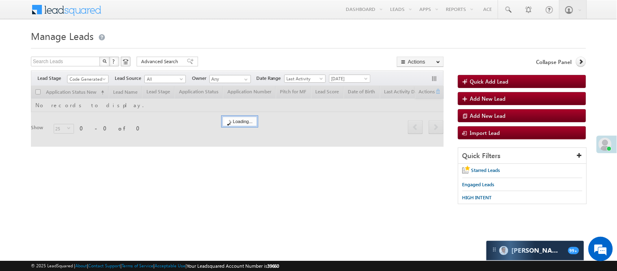
click at [245, 65] on div "Search Leads X ? 0 results found Advanced Search Advanced Search Advanced searc…" at bounding box center [237, 63] width 413 height 12
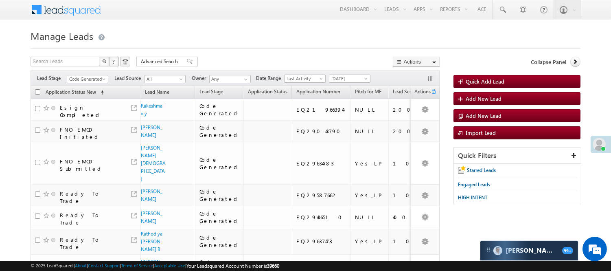
click at [105, 85] on div "Filters Lead Stage All Lead Generated Lead Talked - Pitch Not Done Lead Talked …" at bounding box center [235, 77] width 409 height 15
click at [96, 78] on span "Code Generated" at bounding box center [86, 78] width 39 height 7
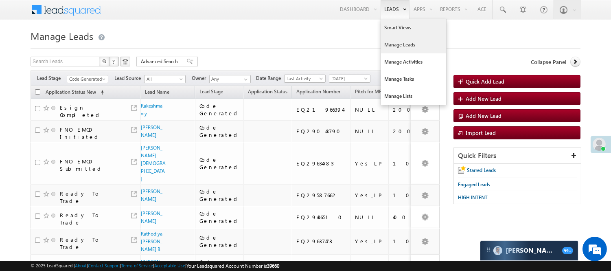
click at [391, 28] on link "Smart Views" at bounding box center [413, 27] width 65 height 17
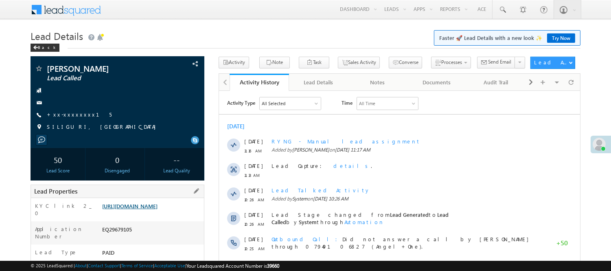
click at [137, 209] on link "https://angelbroking1-pk3em7sa.customui-test.leadsquared.com?leadId=6f8f85a8-30…" at bounding box center [129, 205] width 55 height 7
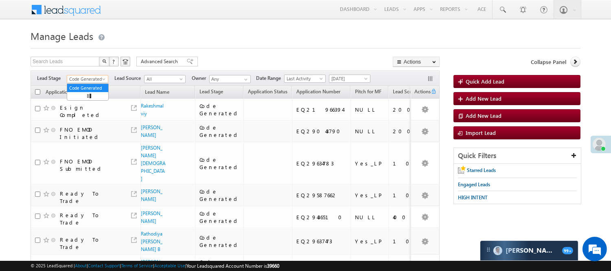
click at [87, 77] on span "Code Generated" at bounding box center [86, 78] width 39 height 7
click at [85, 100] on link "Lead Generated" at bounding box center [87, 95] width 41 height 7
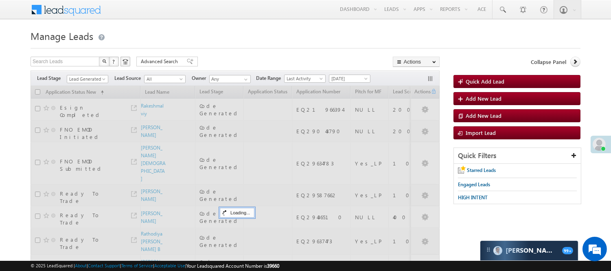
click at [273, 60] on div "Search Leads X ? 7 results found Advanced Search Advanced Search Advanced searc…" at bounding box center [235, 63] width 409 height 12
click at [75, 75] on span "Lead Generated" at bounding box center [86, 78] width 39 height 7
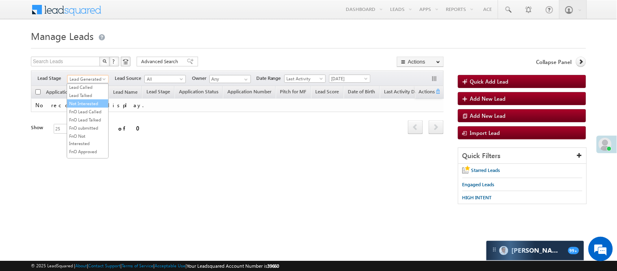
scroll to position [135, 0]
click at [93, 66] on link "Lead Called" at bounding box center [87, 62] width 41 height 7
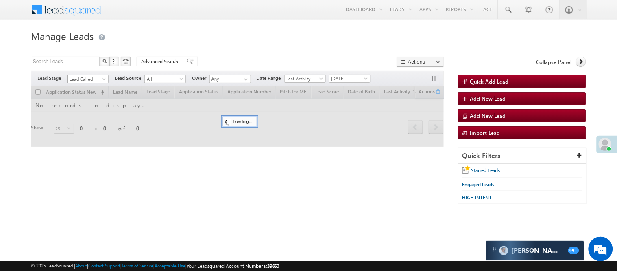
click at [94, 76] on span "Lead Called" at bounding box center [87, 78] width 39 height 7
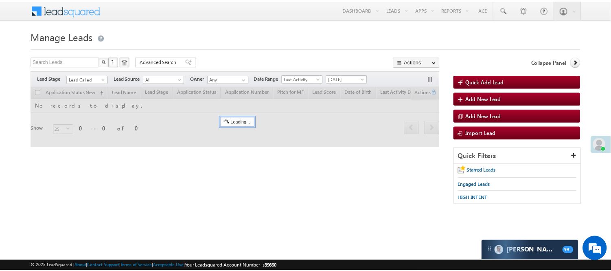
scroll to position [133, 0]
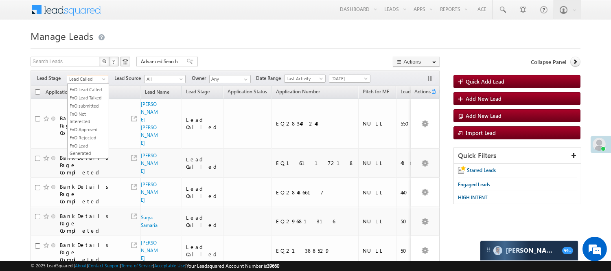
click at [221, 39] on h1 "Manage Leads" at bounding box center [306, 35] width 550 height 16
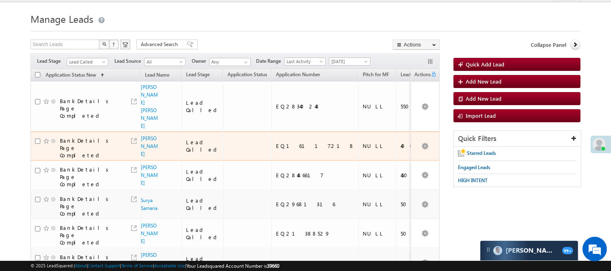
scroll to position [0, 0]
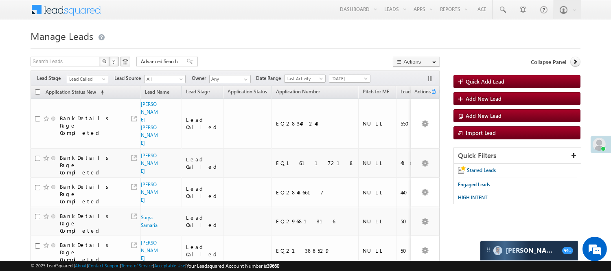
click at [89, 79] on span "Lead Called" at bounding box center [86, 78] width 39 height 7
click at [81, 92] on link "Lead Generated" at bounding box center [87, 95] width 41 height 7
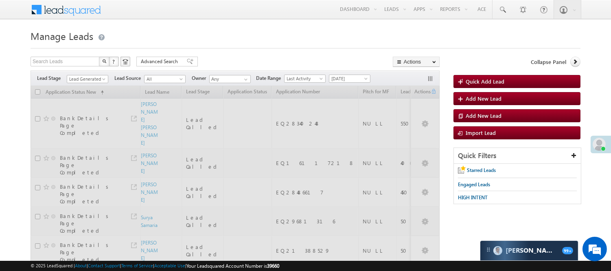
click at [85, 74] on div "Filters Lead Stage All Lead Generated Lead Talked - Pitch Not Done Lead Talked …" at bounding box center [235, 77] width 409 height 15
click at [84, 79] on span "Lead Generated" at bounding box center [86, 78] width 39 height 7
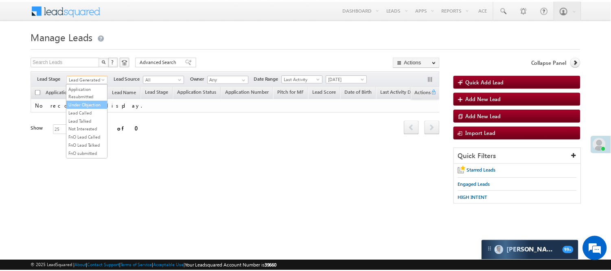
scroll to position [90, 0]
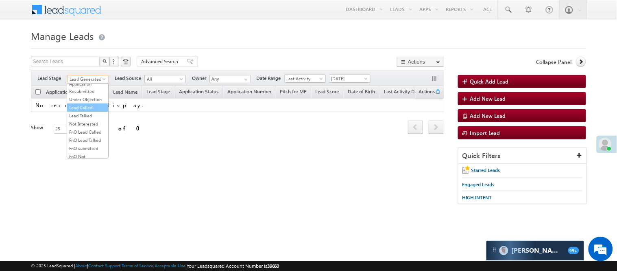
click at [83, 111] on link "Lead Called" at bounding box center [87, 107] width 41 height 7
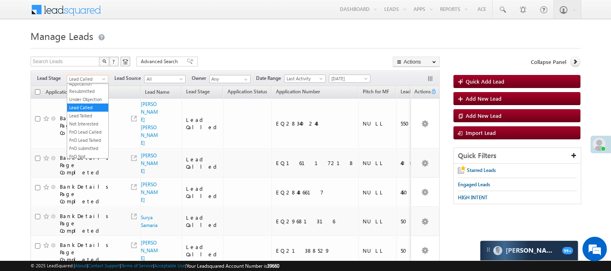
click at [98, 76] on span "Lead Called" at bounding box center [86, 78] width 39 height 7
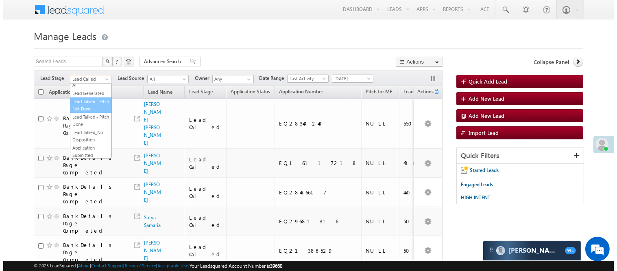
scroll to position [0, 0]
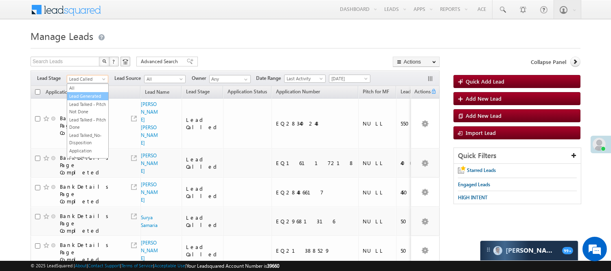
click at [84, 100] on link "Lead Generated" at bounding box center [87, 95] width 41 height 7
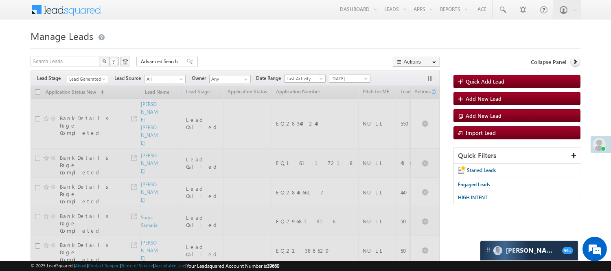
click at [262, 41] on h1 "Manage Leads" at bounding box center [306, 35] width 550 height 16
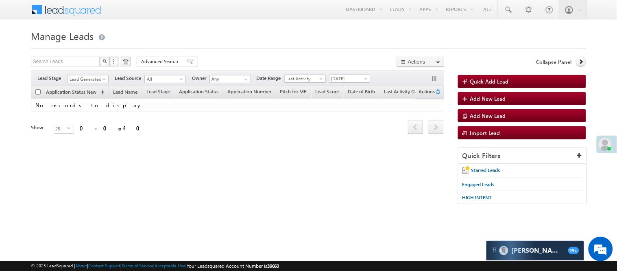
click at [81, 74] on span "Lead Generated" at bounding box center [87, 77] width 41 height 7
click at [86, 81] on span "Lead Generated" at bounding box center [87, 78] width 39 height 7
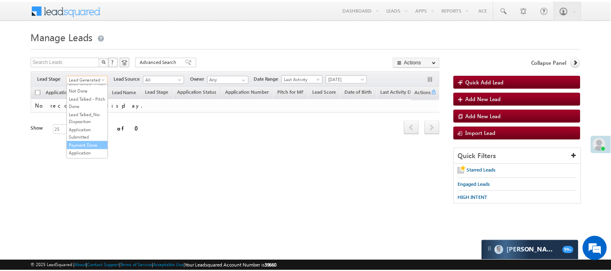
scroll to position [66, 0]
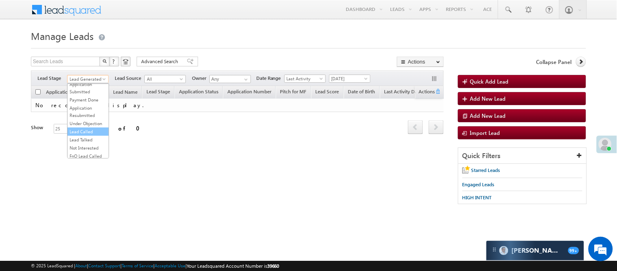
click at [92, 135] on link "Lead Called" at bounding box center [88, 131] width 41 height 7
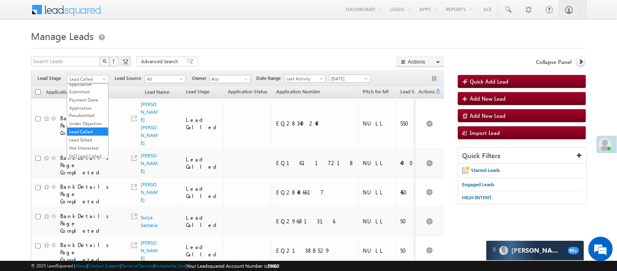
click at [98, 79] on span "Lead Called" at bounding box center [87, 78] width 39 height 7
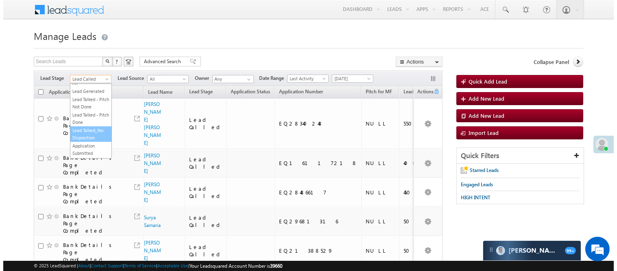
scroll to position [0, 0]
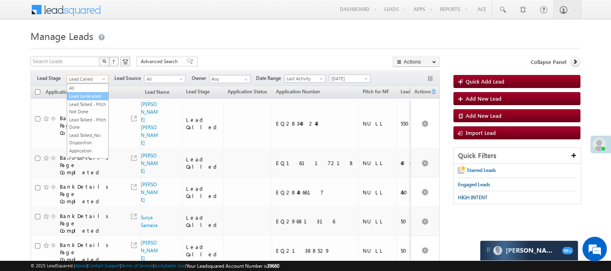
click at [84, 99] on link "Lead Generated" at bounding box center [87, 95] width 41 height 7
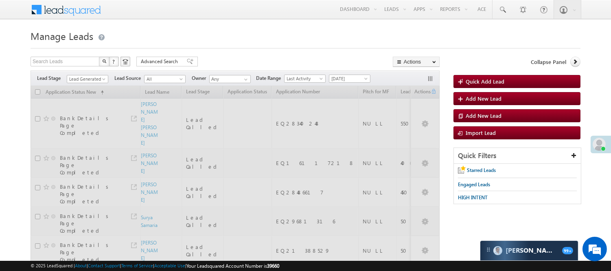
click at [232, 31] on h1 "Manage Leads" at bounding box center [306, 35] width 550 height 16
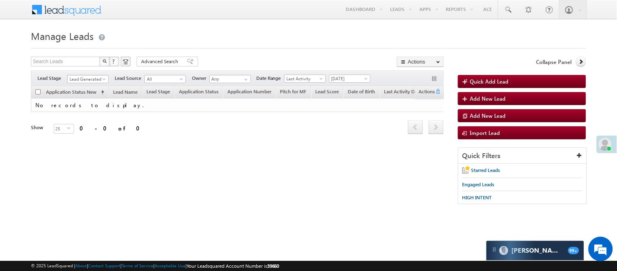
click at [76, 79] on span "Lead Generated" at bounding box center [87, 78] width 39 height 7
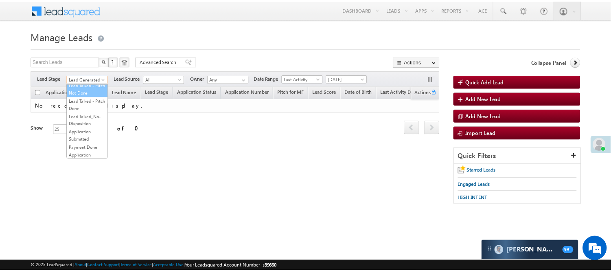
scroll to position [90, 0]
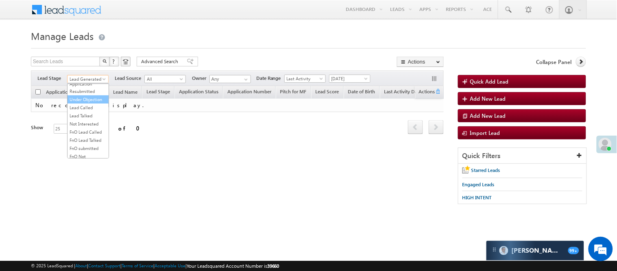
click at [86, 103] on link "Under Objection" at bounding box center [88, 99] width 41 height 7
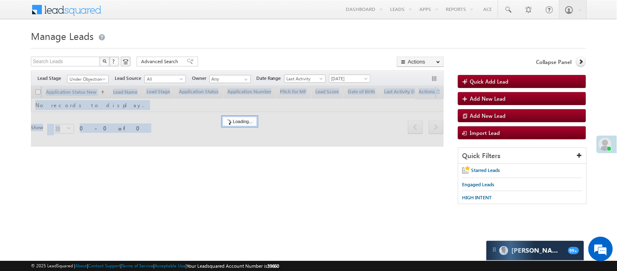
click at [86, 125] on div at bounding box center [237, 116] width 413 height 61
click at [93, 80] on span "Under Objection" at bounding box center [87, 78] width 39 height 7
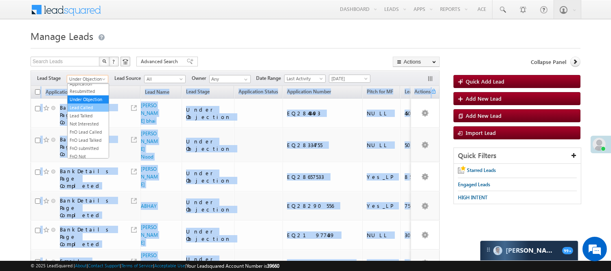
click at [89, 111] on link "Lead Called" at bounding box center [88, 107] width 41 height 7
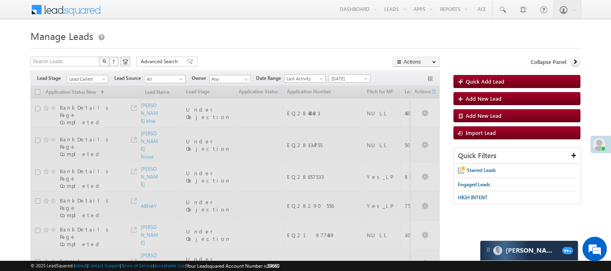
click at [76, 78] on span "Lead Called" at bounding box center [86, 78] width 39 height 7
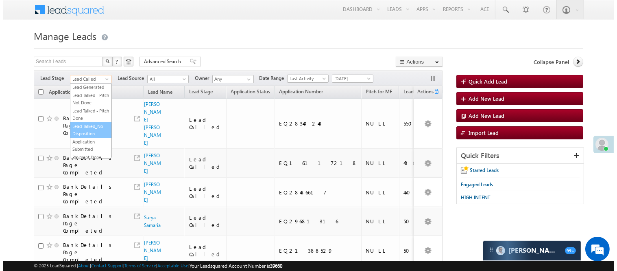
scroll to position [0, 0]
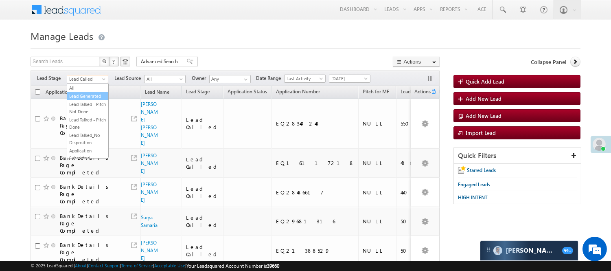
click at [83, 100] on link "Lead Generated" at bounding box center [87, 95] width 41 height 7
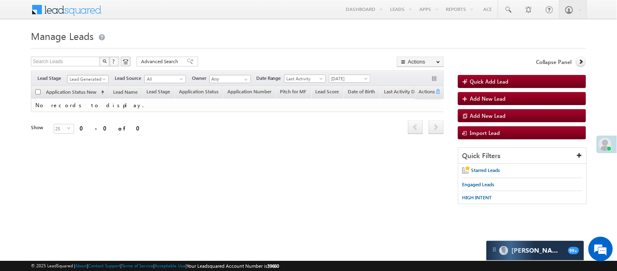
click at [92, 82] on span "Lead Generated" at bounding box center [87, 78] width 39 height 7
click at [86, 100] on link "Lead Generated" at bounding box center [88, 95] width 41 height 7
click at [91, 81] on span "Lead Generated" at bounding box center [87, 78] width 39 height 7
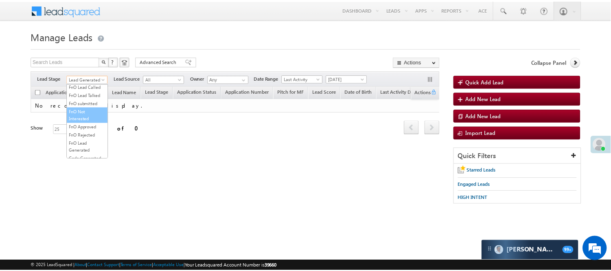
scroll to position [202, 0]
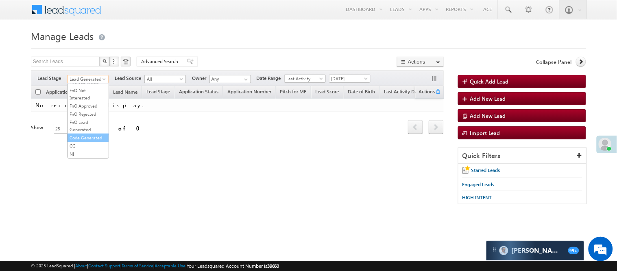
click at [84, 134] on link "Code Generated" at bounding box center [88, 137] width 41 height 7
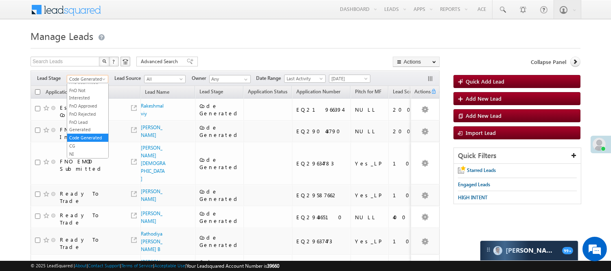
click at [84, 78] on span "Code Generated" at bounding box center [86, 78] width 39 height 7
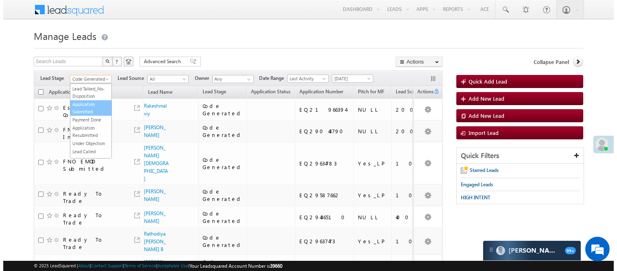
scroll to position [0, 0]
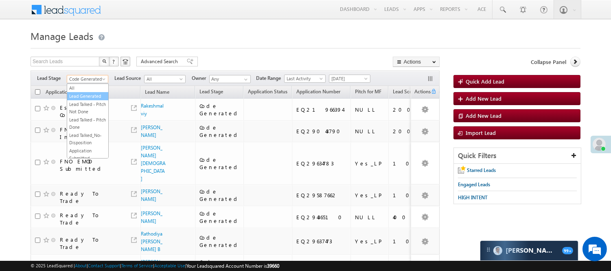
click at [79, 98] on link "Lead Generated" at bounding box center [87, 95] width 41 height 7
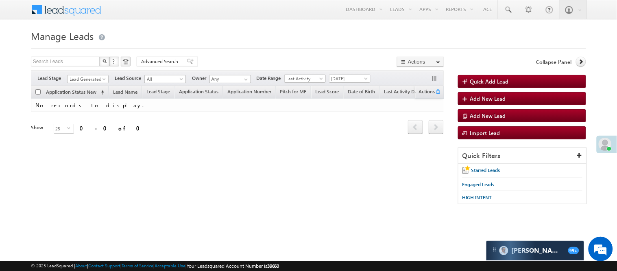
drag, startPoint x: 86, startPoint y: 72, endPoint x: 88, endPoint y: 79, distance: 6.6
click at [86, 73] on div "Filters Lead Stage All Lead Generated Lead Talked - Pitch Not Done Lead Talked …" at bounding box center [237, 77] width 413 height 15
click at [88, 79] on span "Lead Generated" at bounding box center [87, 78] width 39 height 7
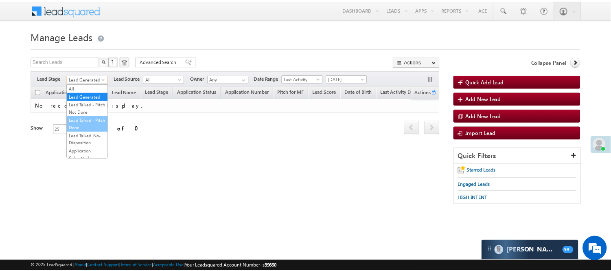
scroll to position [202, 0]
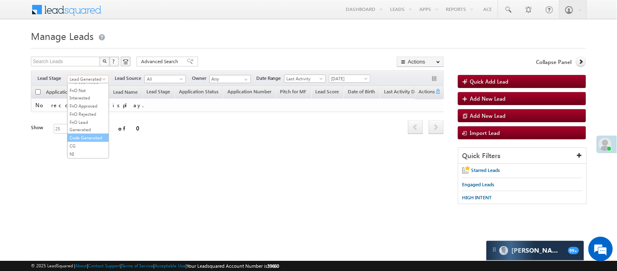
click at [83, 134] on link "Code Generated" at bounding box center [88, 137] width 41 height 7
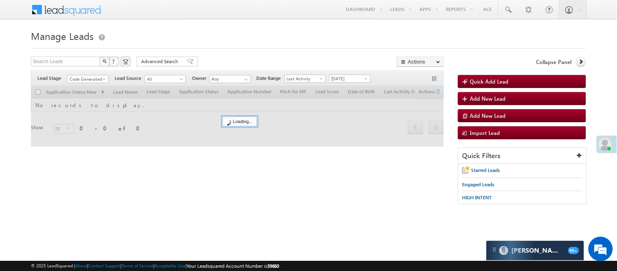
click at [253, 52] on form "Manage Leads Quick Add Lead Search Leads X ? 0 results found Advanced Search Ad…" at bounding box center [308, 119] width 555 height 185
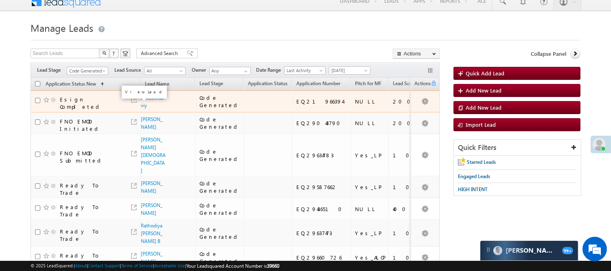
scroll to position [5, 0]
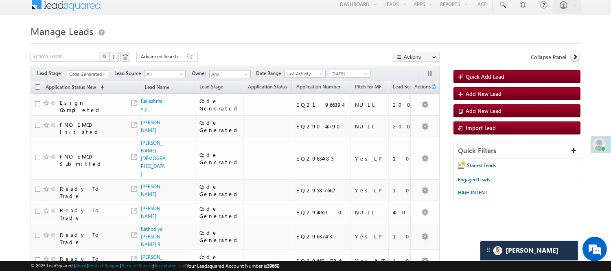
click at [79, 69] on div "Filters Lead Stage All Lead Generated Lead Talked - Pitch Not Done Lead Talked …" at bounding box center [235, 73] width 409 height 15
click at [79, 72] on span "Code Generated" at bounding box center [86, 73] width 39 height 7
click at [83, 105] on link "FnO Rejected" at bounding box center [87, 108] width 41 height 7
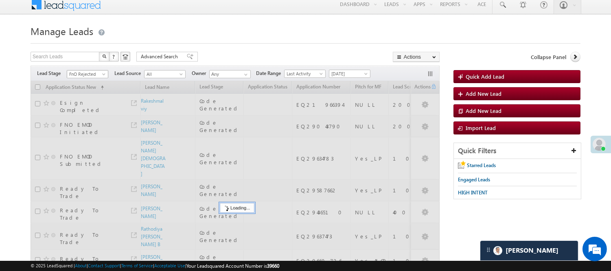
click at [85, 77] on span "FnO Rejected" at bounding box center [86, 73] width 39 height 7
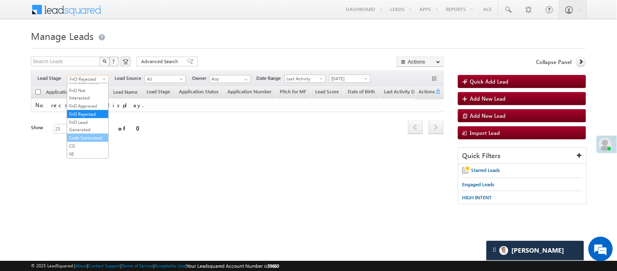
click at [79, 134] on link "Code Generated" at bounding box center [87, 137] width 41 height 7
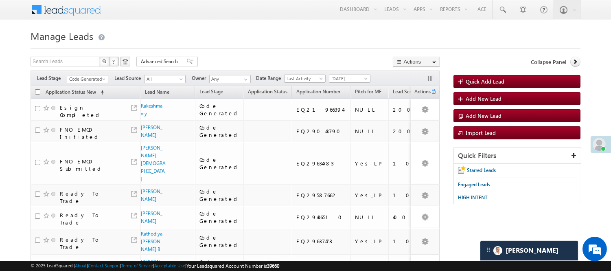
click at [90, 78] on span "Code Generated" at bounding box center [86, 78] width 39 height 7
click at [82, 100] on link "Lead Generated" at bounding box center [87, 95] width 41 height 7
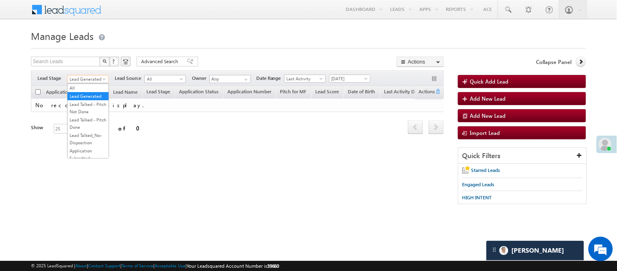
click at [94, 79] on span "Lead Generated" at bounding box center [87, 78] width 39 height 7
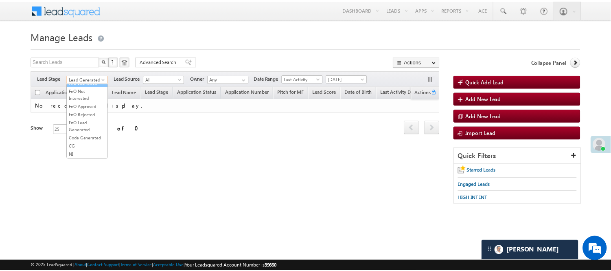
scroll to position [202, 0]
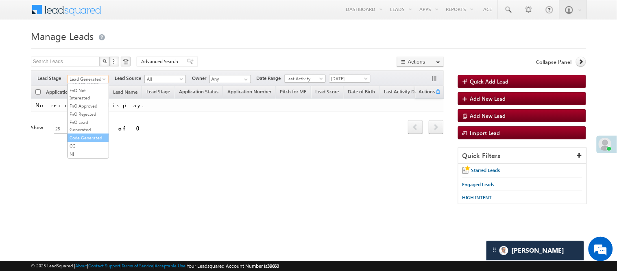
click at [87, 135] on link "Code Generated" at bounding box center [88, 137] width 41 height 7
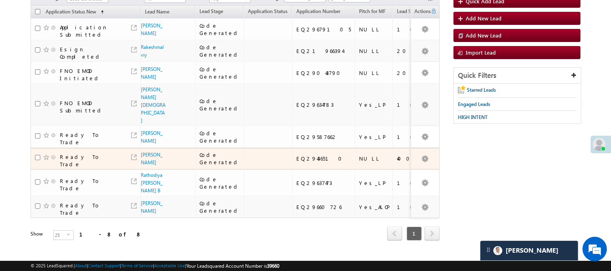
scroll to position [0, 0]
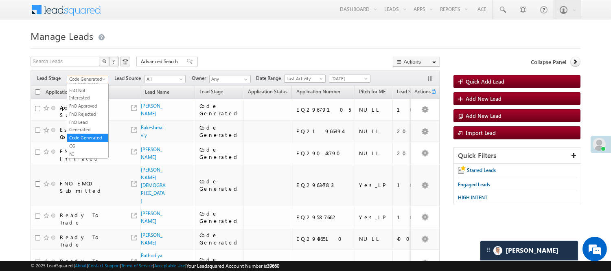
click at [89, 78] on span "Code Generated" at bounding box center [86, 78] width 39 height 7
click at [87, 96] on link "Lead Generated" at bounding box center [87, 95] width 41 height 7
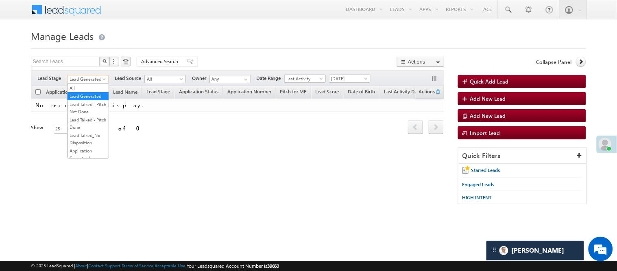
click at [83, 76] on span "Lead Generated" at bounding box center [87, 78] width 39 height 7
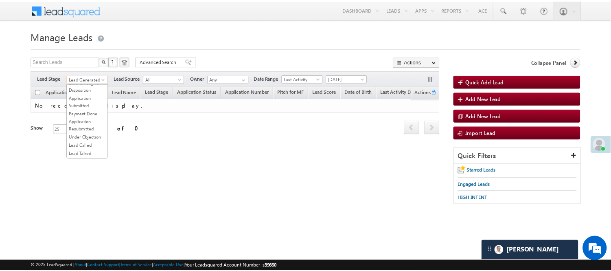
scroll to position [202, 0]
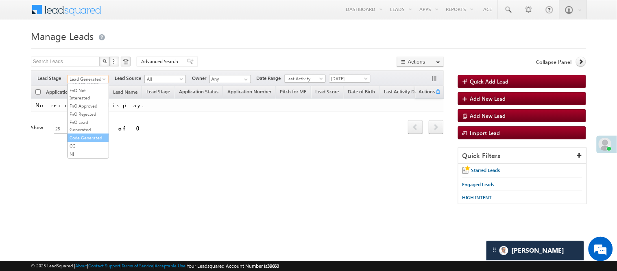
click at [87, 134] on link "Code Generated" at bounding box center [88, 137] width 41 height 7
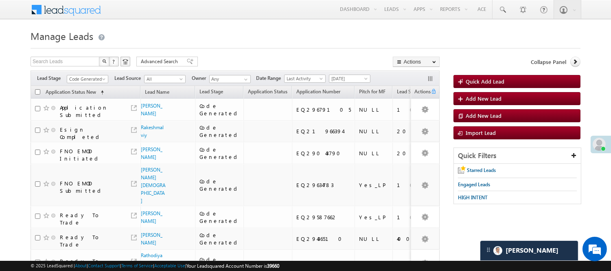
click at [238, 55] on form "Manage Leads Quick Add Lead Search Leads X ? 8 results found Advanced Search Ad…" at bounding box center [306, 185] width 550 height 316
click at [76, 74] on div "Filters Lead Stage All Lead Generated Lead Talked - Pitch Not Done Lead Talked …" at bounding box center [235, 77] width 409 height 15
click at [83, 79] on span "Code Generated" at bounding box center [86, 78] width 39 height 7
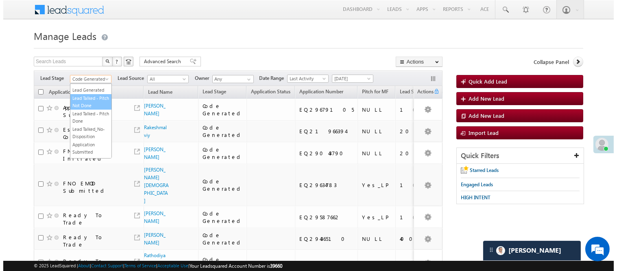
scroll to position [0, 0]
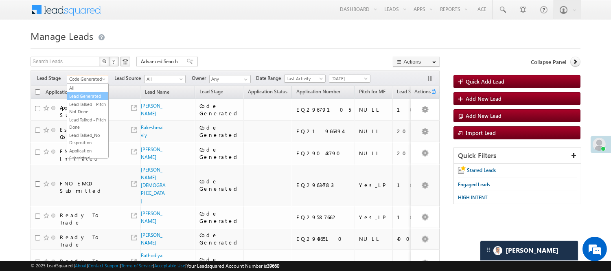
click at [84, 100] on link "Lead Generated" at bounding box center [87, 95] width 41 height 7
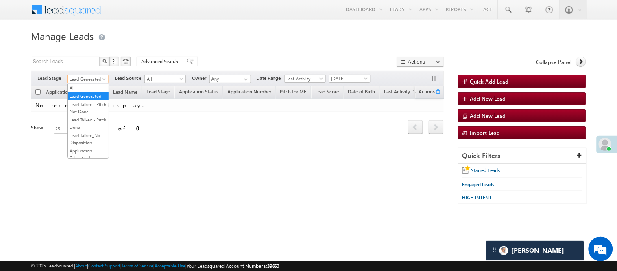
click at [85, 79] on span "Lead Generated" at bounding box center [87, 78] width 39 height 7
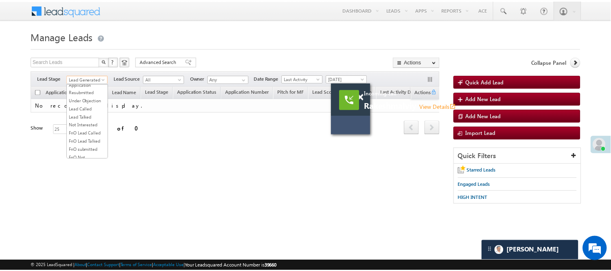
scroll to position [202, 0]
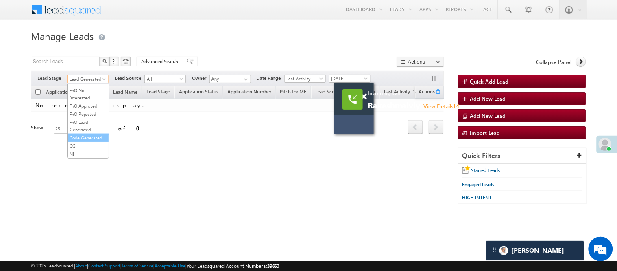
click at [87, 134] on link "Code Generated" at bounding box center [88, 137] width 41 height 7
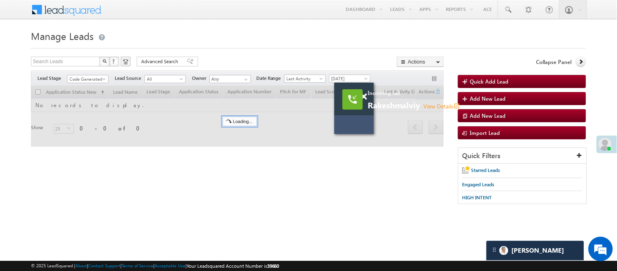
click at [252, 33] on h1 "Manage Leads" at bounding box center [308, 35] width 555 height 16
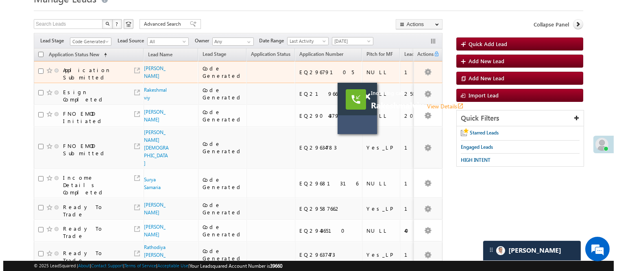
scroll to position [0, 0]
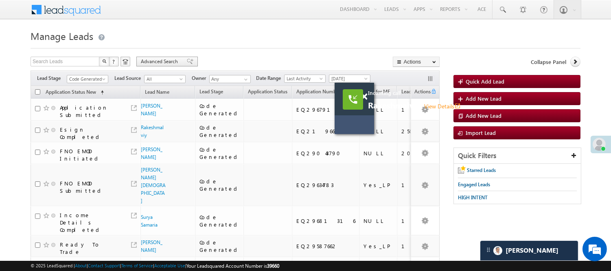
click at [165, 63] on span "Advanced Search" at bounding box center [160, 61] width 39 height 7
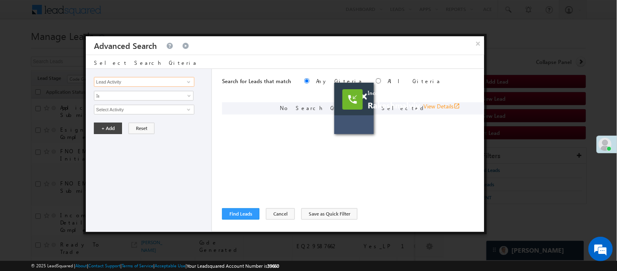
click at [127, 83] on input "Lead Activity" at bounding box center [144, 82] width 100 height 10
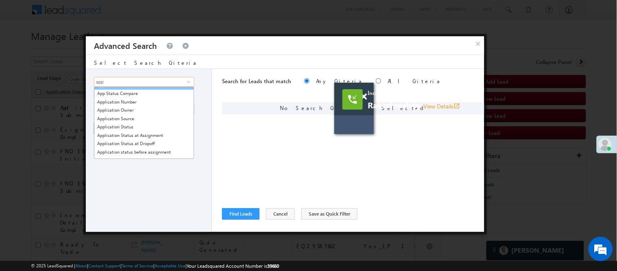
scroll to position [90, 0]
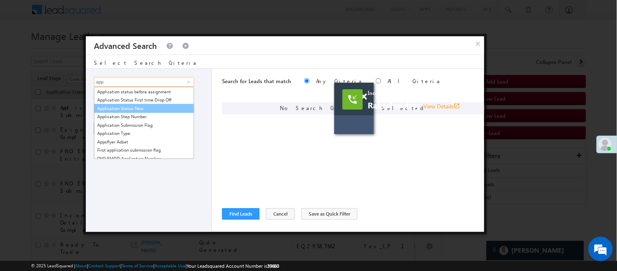
click at [143, 111] on link "Application Status New" at bounding box center [144, 108] width 100 height 9
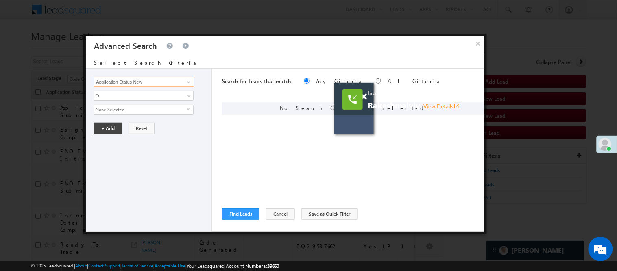
type input "Application Status New"
click at [135, 109] on span "None Selected" at bounding box center [140, 109] width 92 height 9
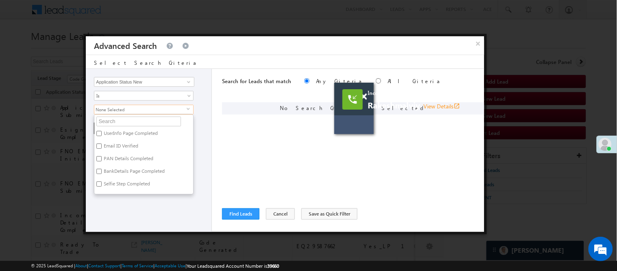
click at [125, 173] on label "BankDetails Page Completed" at bounding box center [133, 172] width 79 height 13
click at [102, 173] on input "BankDetails Page Completed" at bounding box center [98, 170] width 5 height 5
checkbox input "true"
click at [123, 153] on label "Email ID Verified" at bounding box center [120, 147] width 52 height 13
click at [102, 149] on input "Email ID Verified" at bounding box center [98, 145] width 5 height 5
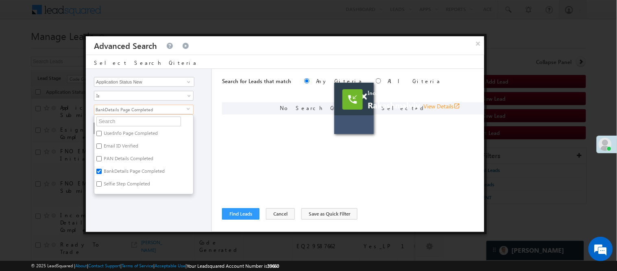
checkbox input "true"
click at [124, 160] on label "PAN Details Completed" at bounding box center [127, 159] width 67 height 13
click at [102, 160] on input "PAN Details Completed" at bounding box center [98, 158] width 5 height 5
checkbox input "true"
click at [124, 145] on label "Email ID Verified" at bounding box center [120, 147] width 52 height 13
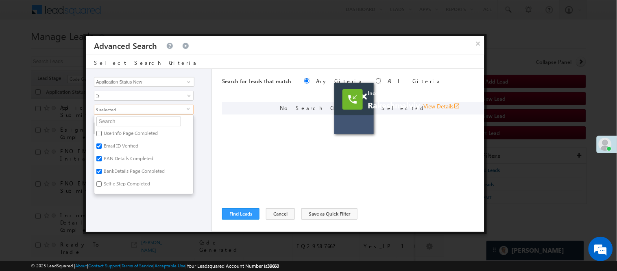
click at [102, 145] on input "Email ID Verified" at bounding box center [98, 145] width 5 height 5
checkbox input "false"
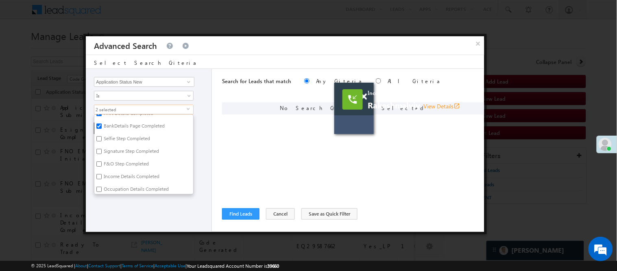
click at [125, 151] on label "Signature Step Completed" at bounding box center [130, 152] width 73 height 13
click at [102, 151] on input "Signature Step Completed" at bounding box center [98, 151] width 5 height 5
checkbox input "true"
click at [123, 162] on label "F&O Step Completed" at bounding box center [125, 165] width 63 height 13
click at [102, 162] on input "F&O Step Completed" at bounding box center [98, 163] width 5 height 5
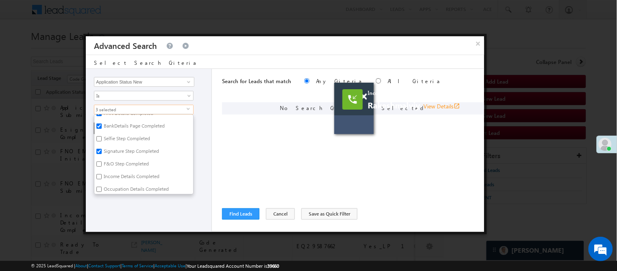
checkbox input "true"
click at [124, 173] on label "Income Details Completed" at bounding box center [130, 177] width 73 height 13
click at [102, 174] on input "Income Details Completed" at bounding box center [98, 176] width 5 height 5
checkbox input "true"
click at [125, 188] on label "Occupation Details Completed" at bounding box center [135, 190] width 83 height 13
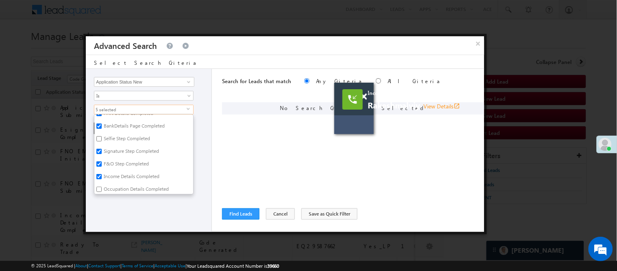
click at [102, 188] on input "Occupation Details Completed" at bounding box center [98, 188] width 5 height 5
checkbox input "true"
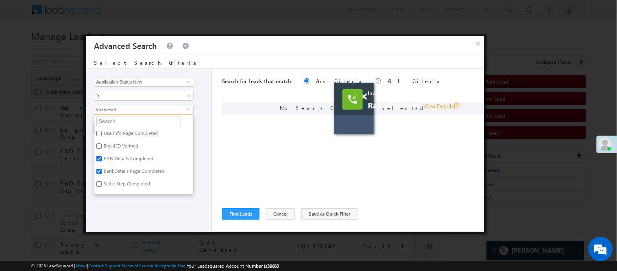
click at [117, 184] on label "Selfie Step Completed" at bounding box center [126, 185] width 64 height 13
click at [102, 184] on input "Selfie Step Completed" at bounding box center [98, 183] width 5 height 5
checkbox input "true"
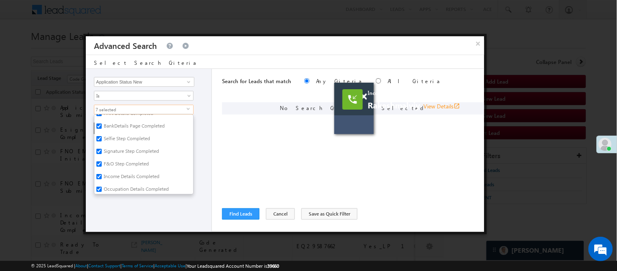
click at [122, 204] on div "Lead Activity Task Sales Group Prospect Id WA Last Message Timestamp 4th Day Di…" at bounding box center [149, 150] width 126 height 163
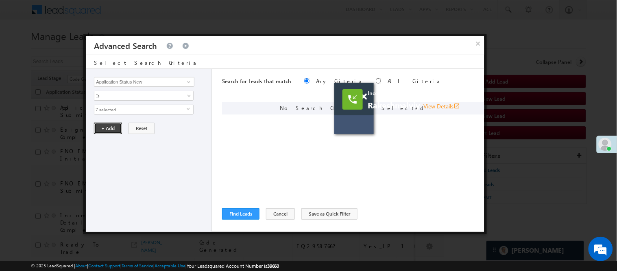
drag, startPoint x: 111, startPoint y: 124, endPoint x: 210, endPoint y: 112, distance: 98.7
click at [111, 123] on button "+ Add" at bounding box center [108, 127] width 28 height 11
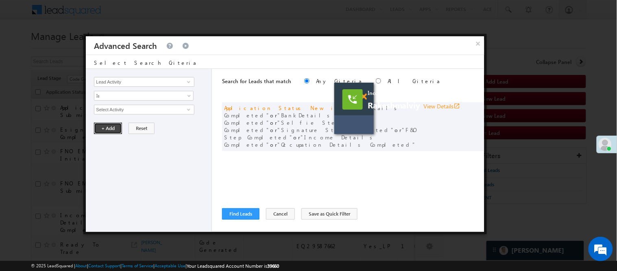
click at [365, 96] on span at bounding box center [364, 96] width 6 height 7
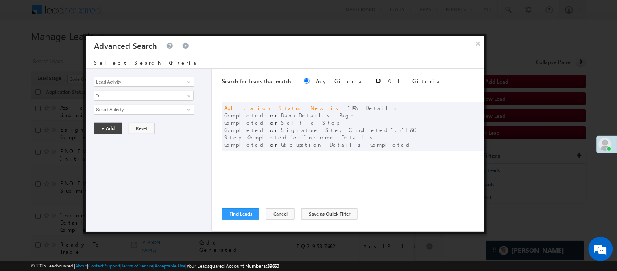
click at [376, 80] on input "radio" at bounding box center [378, 80] width 5 height 5
radio input "true"
click at [238, 214] on button "Find Leads" at bounding box center [240, 213] width 37 height 11
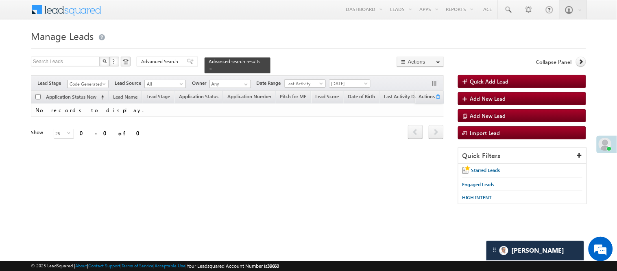
click at [86, 80] on span "Code Generated" at bounding box center [87, 83] width 39 height 7
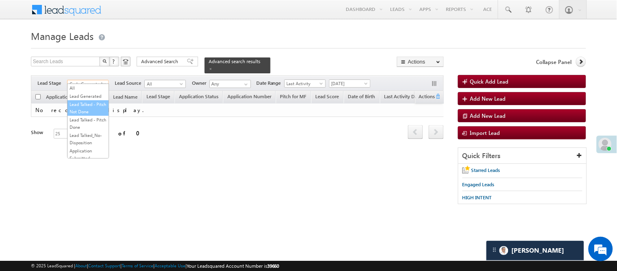
click at [84, 114] on link "Lead Talked - Pitch Not Done" at bounding box center [88, 107] width 41 height 15
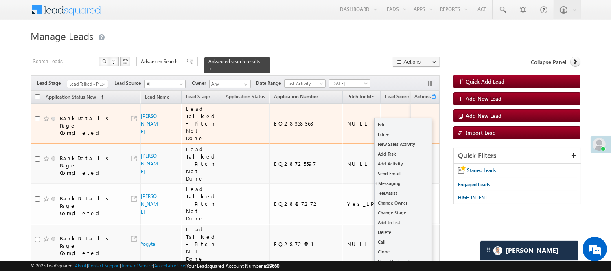
click at [425, 120] on button "button" at bounding box center [425, 124] width 8 height 8
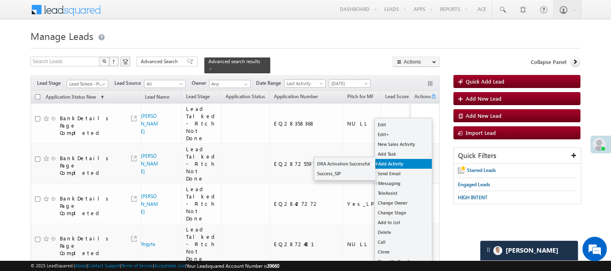
click at [394, 161] on link "Add Activity" at bounding box center [403, 164] width 57 height 10
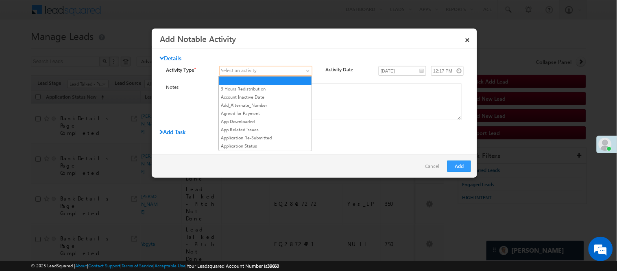
click at [279, 70] on span at bounding box center [261, 70] width 83 height 7
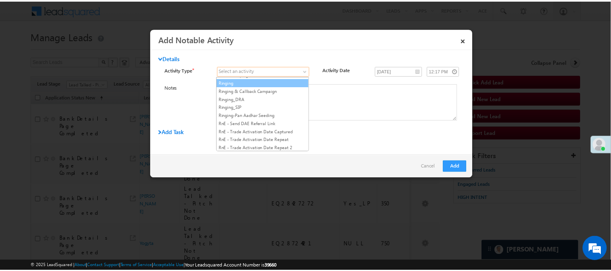
scroll to position [1040, 0]
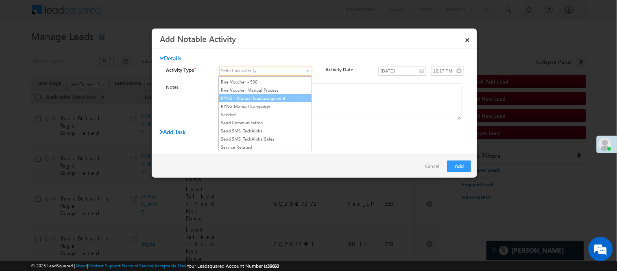
click at [257, 102] on link "RYNG - Manual lead assignment" at bounding box center [265, 97] width 93 height 7
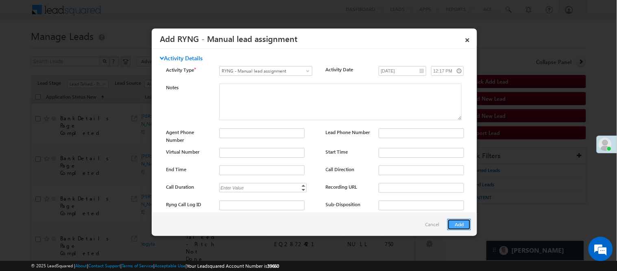
click at [456, 220] on button "Add" at bounding box center [460, 223] width 24 height 11
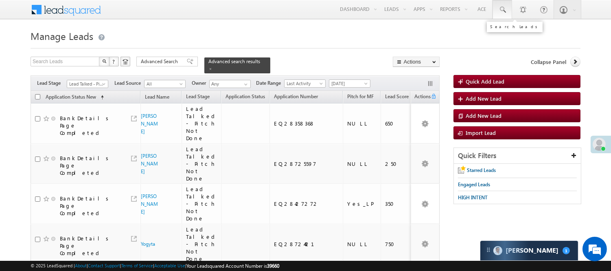
click at [501, 4] on link at bounding box center [502, 9] width 20 height 19
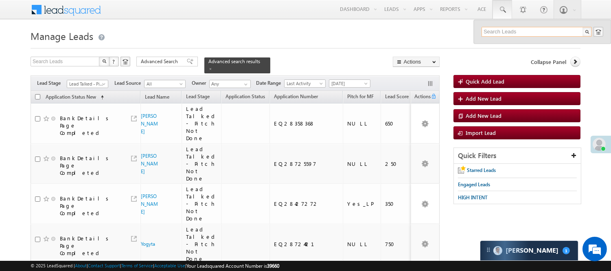
click at [501, 28] on input "text" at bounding box center [536, 32] width 110 height 10
paste input "7607871749"
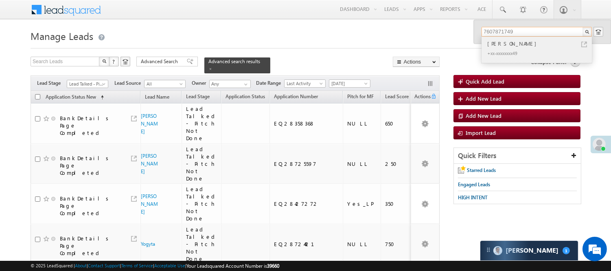
type input "7607871749"
click at [494, 44] on div "Akash Singh" at bounding box center [539, 43] width 109 height 9
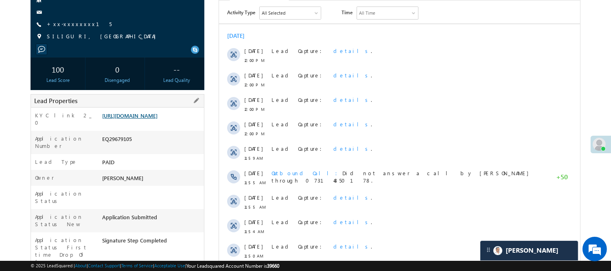
scroll to position [45, 0]
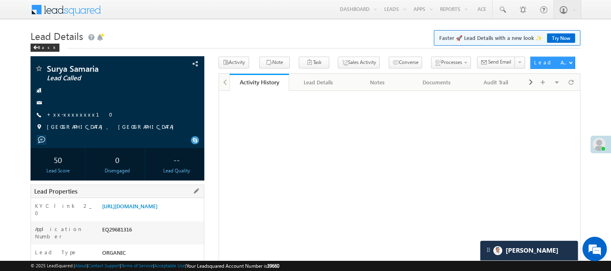
click at [147, 213] on div "https://angelbroking1-pk3em7sa.customui-test.leadsquared.com?leadId=36d4619b-36…" at bounding box center [152, 207] width 104 height 11
click at [150, 209] on link "https://angelbroking1-pk3em7sa.customui-test.leadsquared.com?leadId=36d4619b-36…" at bounding box center [129, 205] width 55 height 7
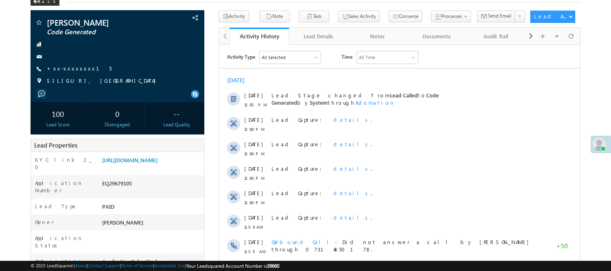
scroll to position [45, 0]
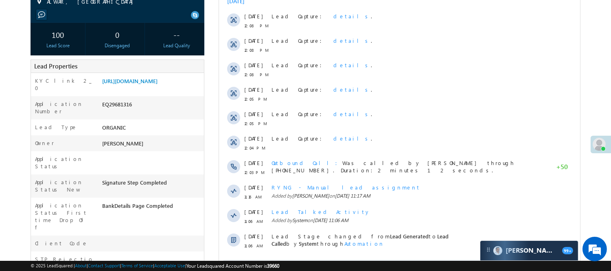
scroll to position [45, 0]
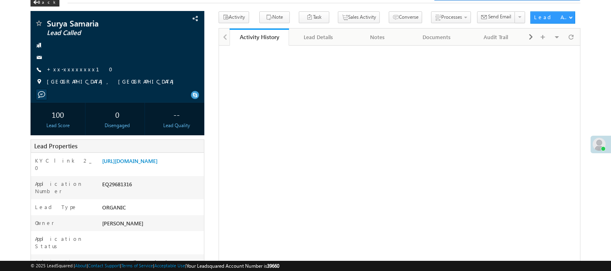
scroll to position [46, 0]
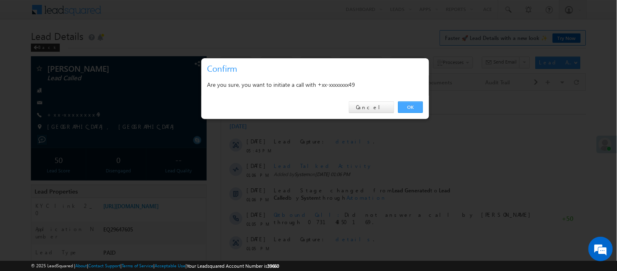
click at [414, 104] on link "OK" at bounding box center [410, 106] width 25 height 11
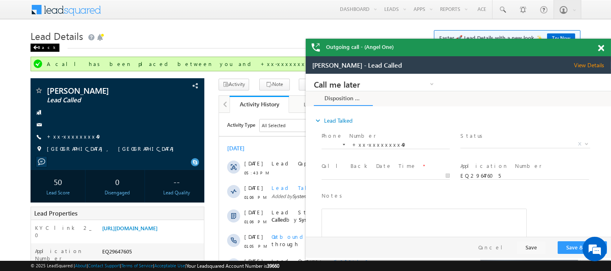
click at [41, 48] on div "Back" at bounding box center [45, 48] width 29 height 8
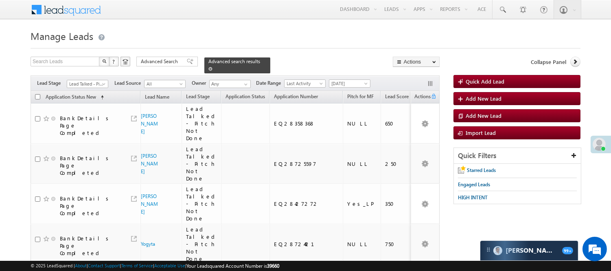
click at [212, 67] on span at bounding box center [210, 69] width 4 height 4
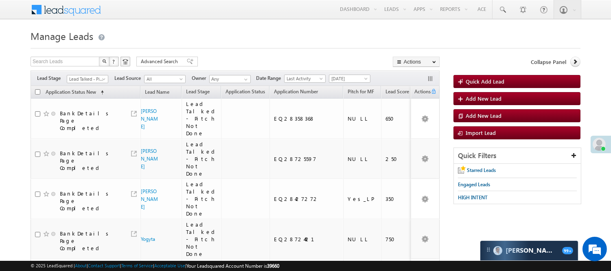
click at [83, 83] on div "Filters Lead Stage Lead Talked - Pitch Not Done Lead Talked - Pitch Not Done Le…" at bounding box center [235, 77] width 409 height 15
click at [83, 80] on span "Lead Talked - Pitch Not Done" at bounding box center [86, 78] width 39 height 7
click at [83, 93] on link "Lead Generated" at bounding box center [87, 95] width 41 height 7
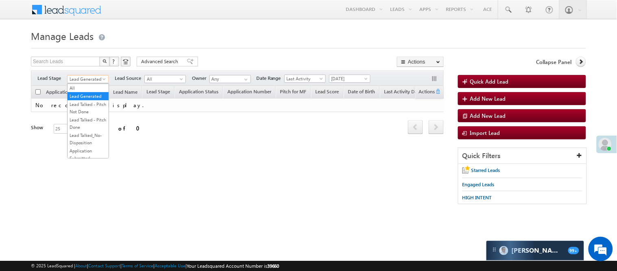
click at [86, 79] on span "Lead Generated" at bounding box center [87, 78] width 39 height 7
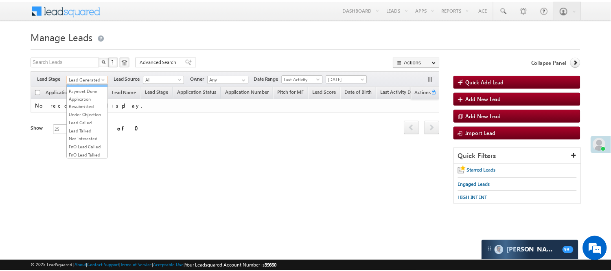
scroll to position [90, 0]
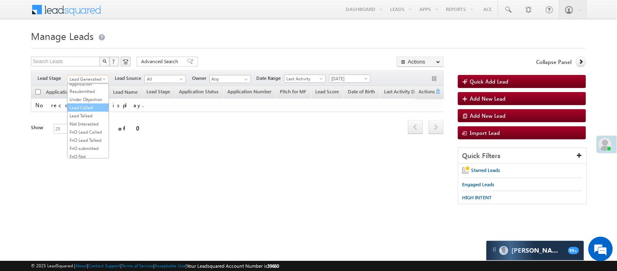
click at [92, 111] on li "Lead Called" at bounding box center [88, 107] width 41 height 8
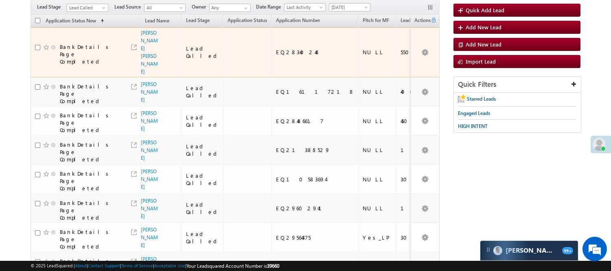
scroll to position [0, 0]
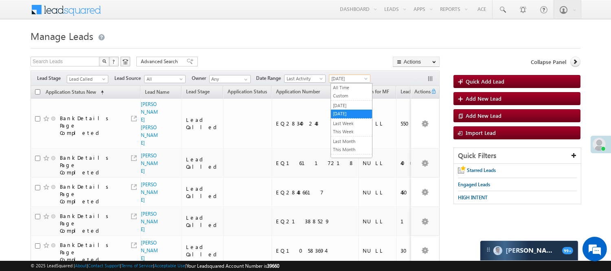
click at [339, 84] on link "All Time" at bounding box center [351, 87] width 41 height 7
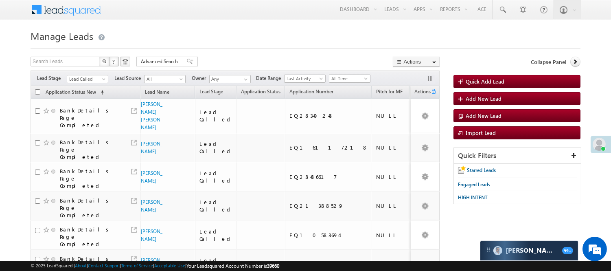
click at [338, 78] on span "All Time" at bounding box center [348, 78] width 39 height 7
click at [346, 112] on link "[DATE]" at bounding box center [351, 113] width 41 height 7
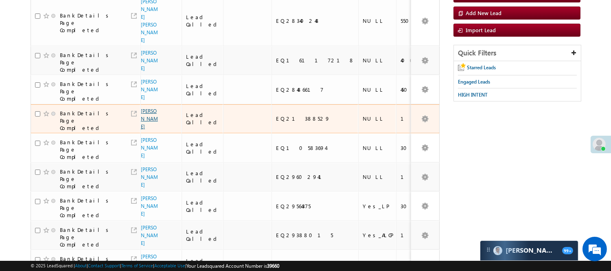
scroll to position [181, 0]
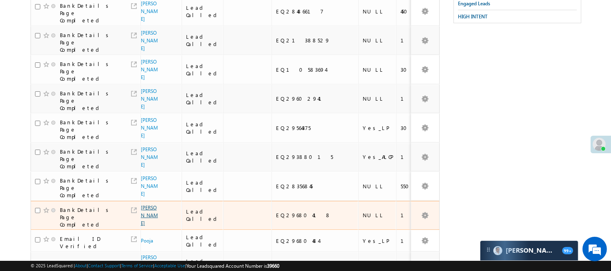
click at [148, 204] on link "[PERSON_NAME]" at bounding box center [149, 215] width 17 height 22
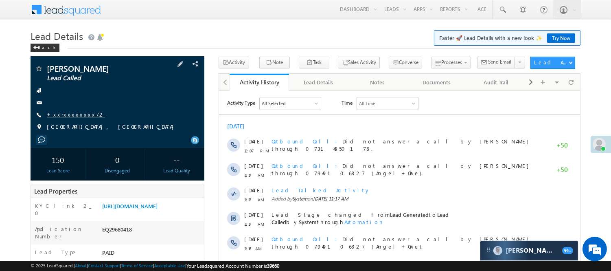
click at [79, 115] on link "+xx-xxxxxxxx72" at bounding box center [76, 114] width 58 height 7
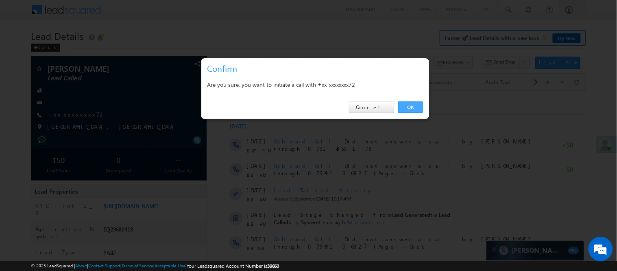
click at [402, 109] on link "OK" at bounding box center [410, 106] width 25 height 11
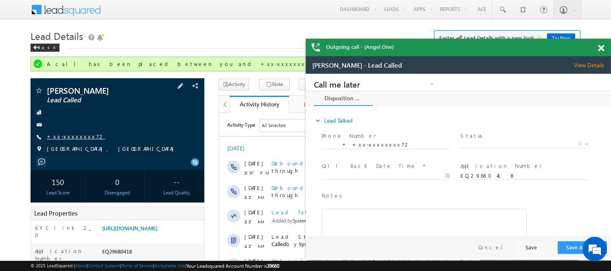
click at [71, 135] on link "+xx-xxxxxxxx72" at bounding box center [76, 136] width 58 height 7
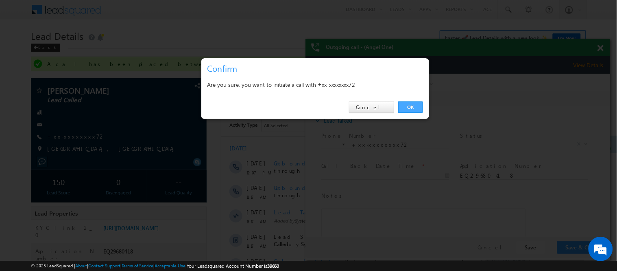
click at [414, 103] on link "OK" at bounding box center [410, 106] width 25 height 11
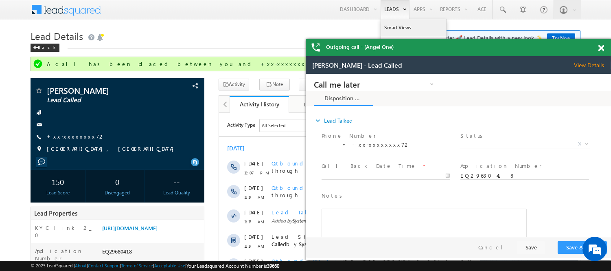
click at [399, 26] on link "Smart Views" at bounding box center [413, 27] width 65 height 17
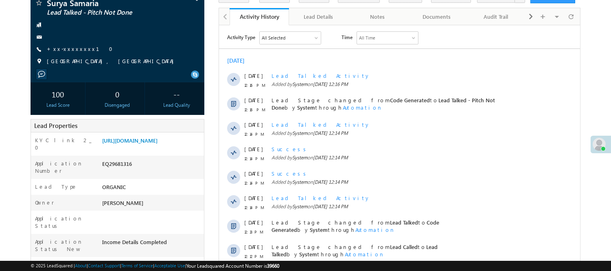
scroll to position [46, 0]
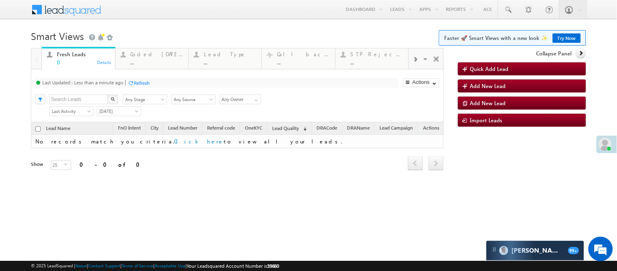
click at [154, 69] on div "Fresh Leads 0 Details Coded Today ... Details Lead Type ... Details Call backs …" at bounding box center [237, 58] width 413 height 21
click at [147, 63] on div "..." at bounding box center [157, 62] width 53 height 6
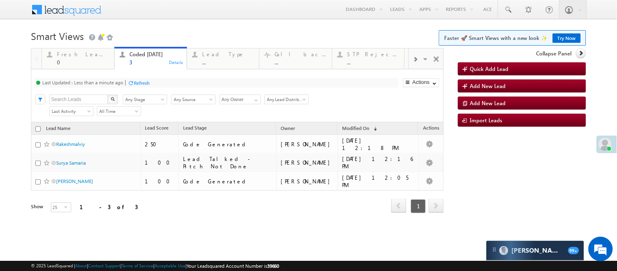
click at [213, 18] on div "Menu Nisha Anand Yadav Nisha .Yada v@ang elbro king. com Angel Broki" at bounding box center [308, 10] width 555 height 20
